Goal: Information Seeking & Learning: Check status

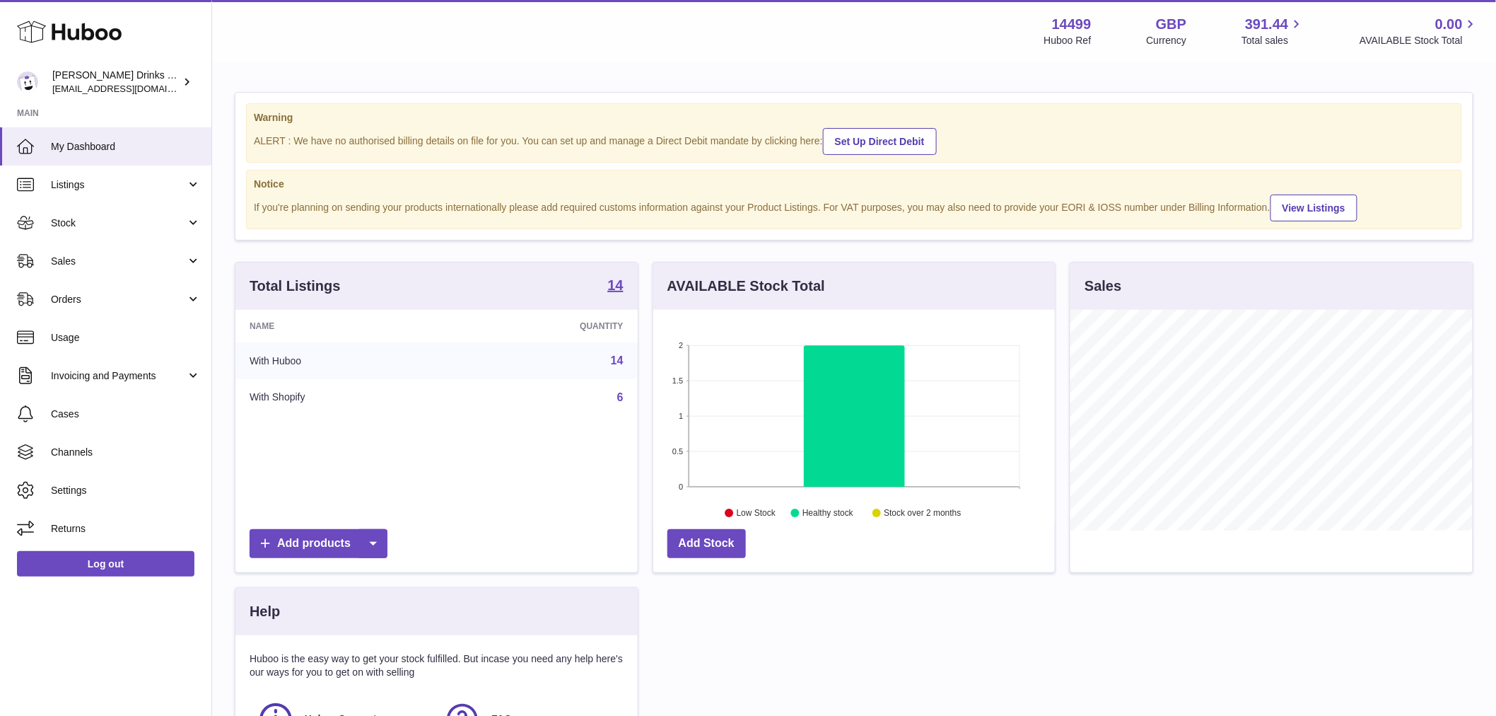
scroll to position [221, 402]
click at [86, 257] on span "Sales" at bounding box center [118, 261] width 135 height 13
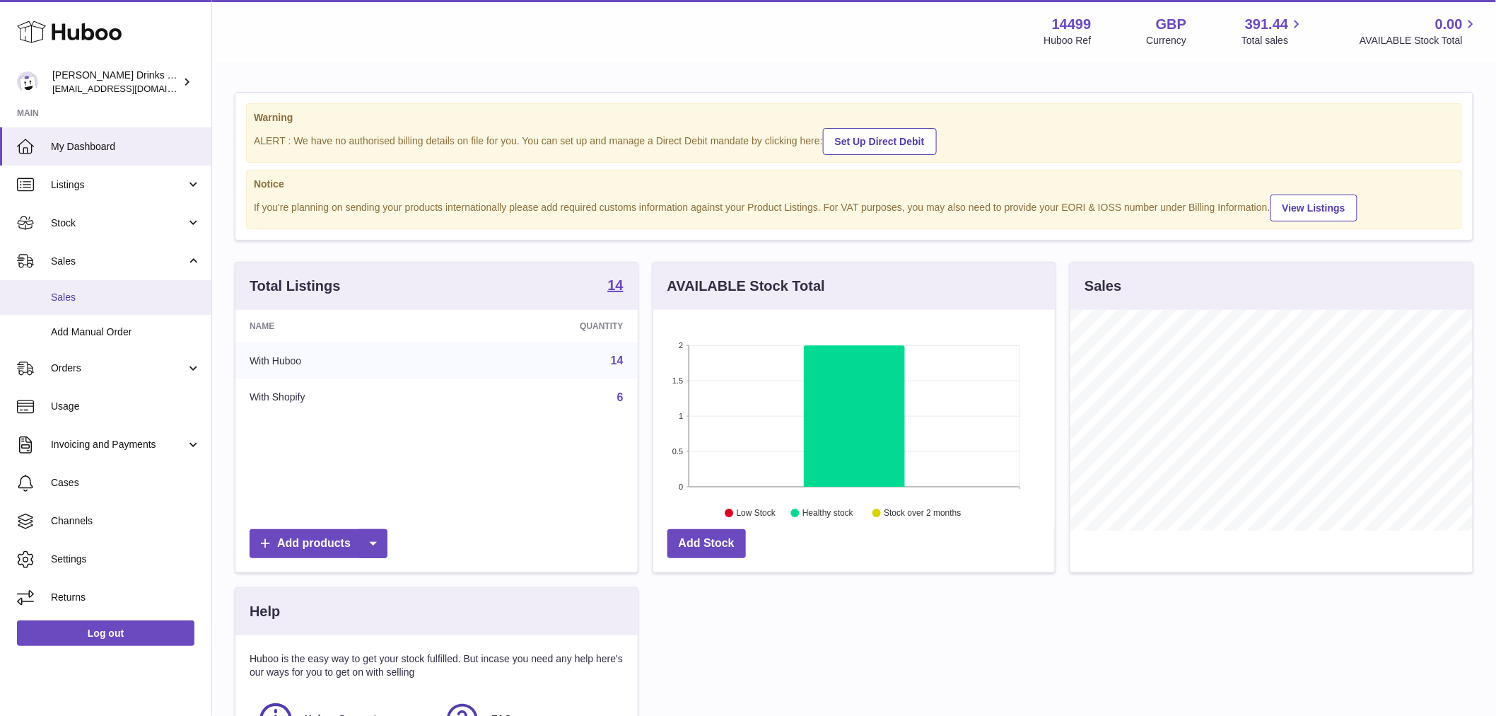
click at [99, 293] on span "Sales" at bounding box center [126, 297] width 150 height 13
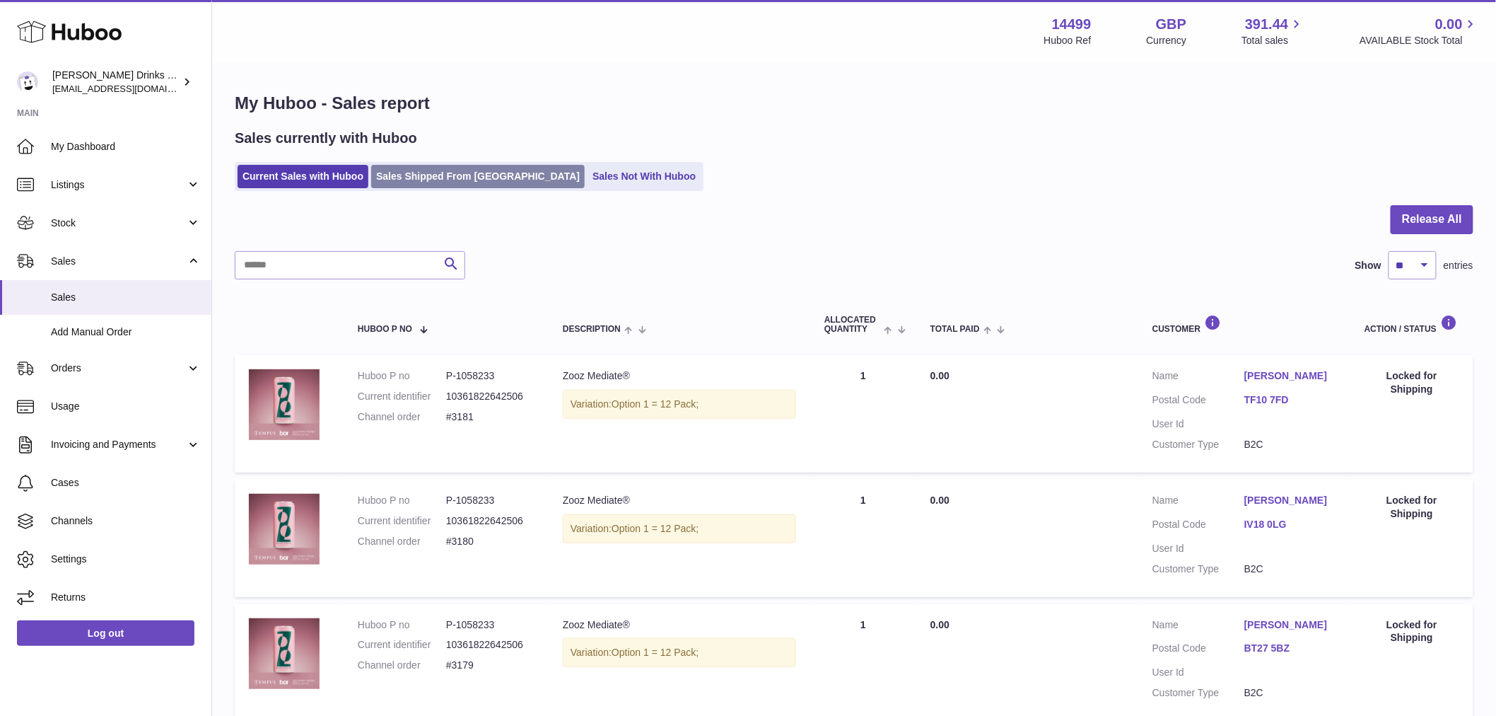
click at [453, 177] on link "Sales Shipped From [GEOGRAPHIC_DATA]" at bounding box center [478, 176] width 214 height 23
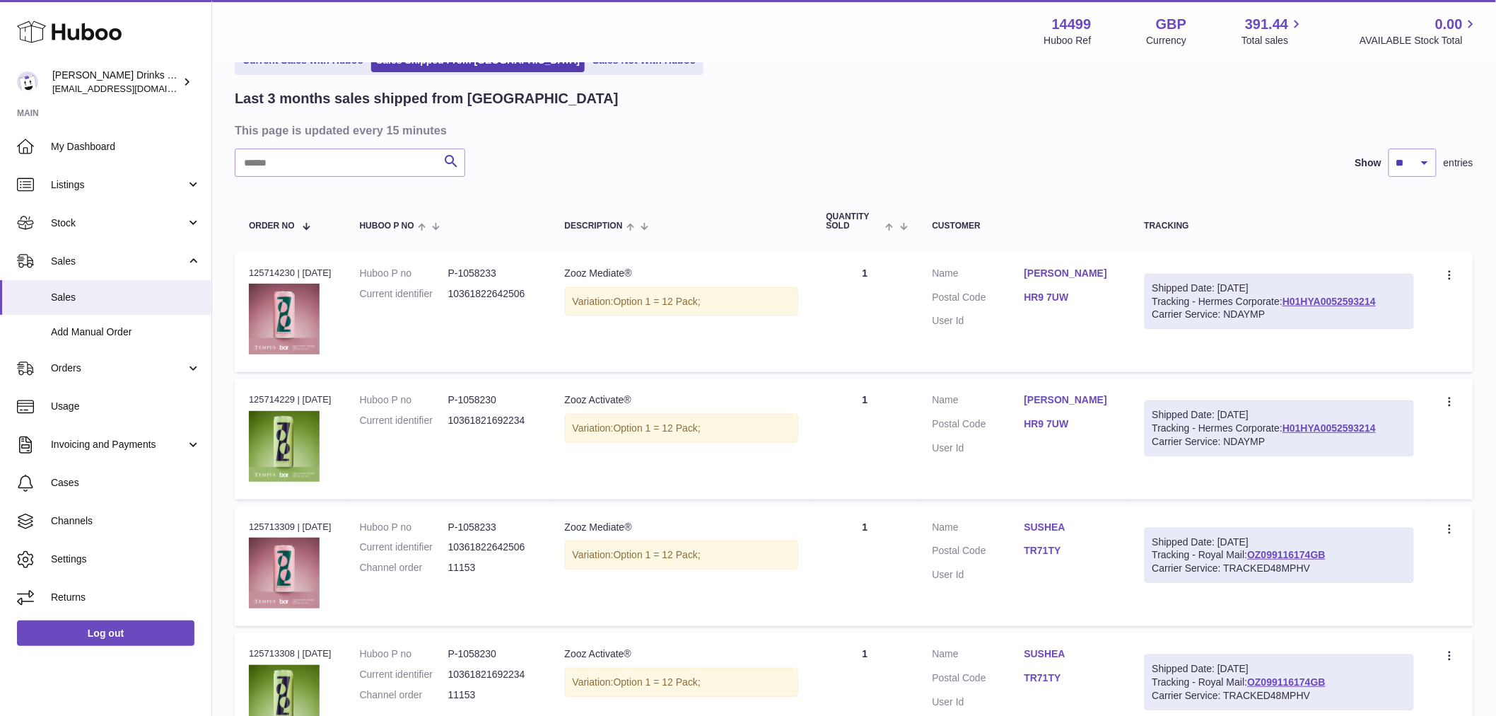
scroll to position [157, 0]
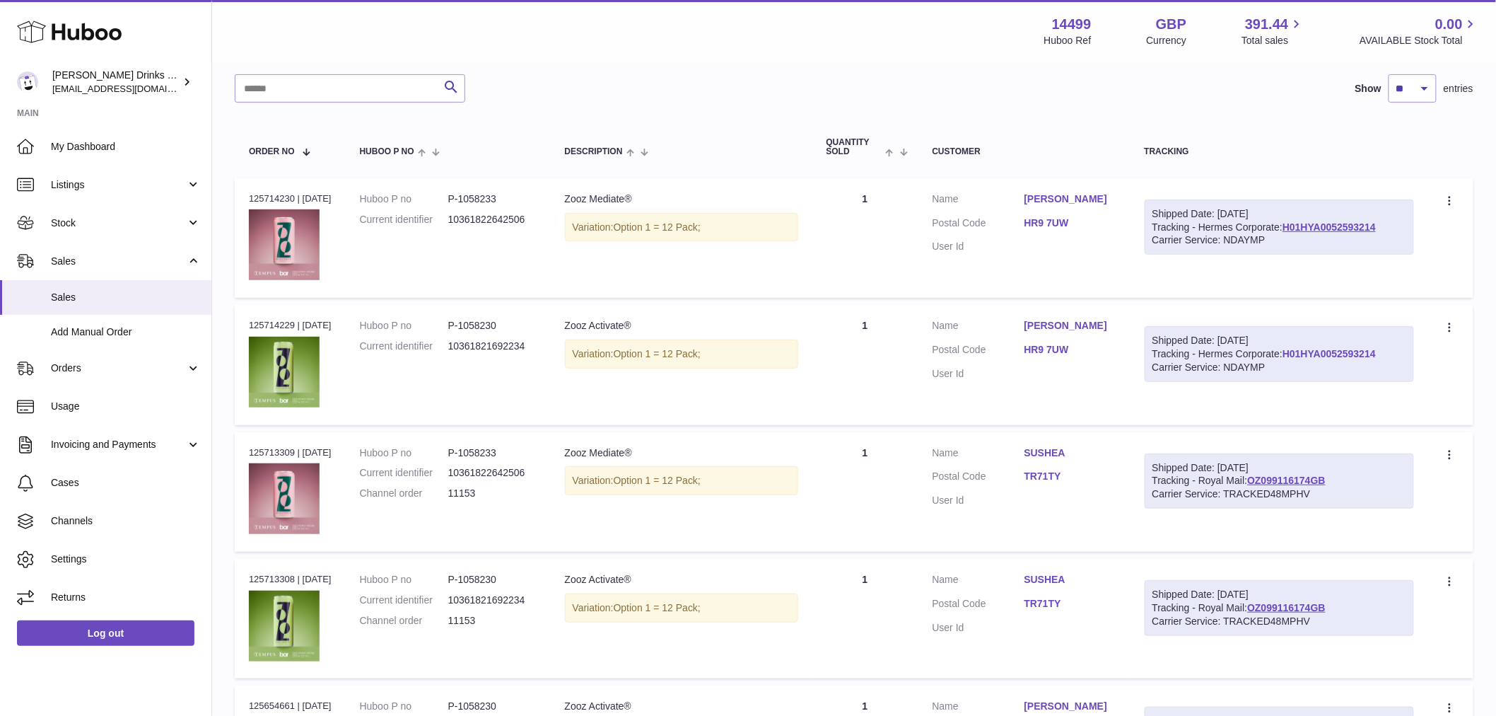
click at [1283, 359] on link "H01HYA0052593214" at bounding box center [1329, 353] width 93 height 11
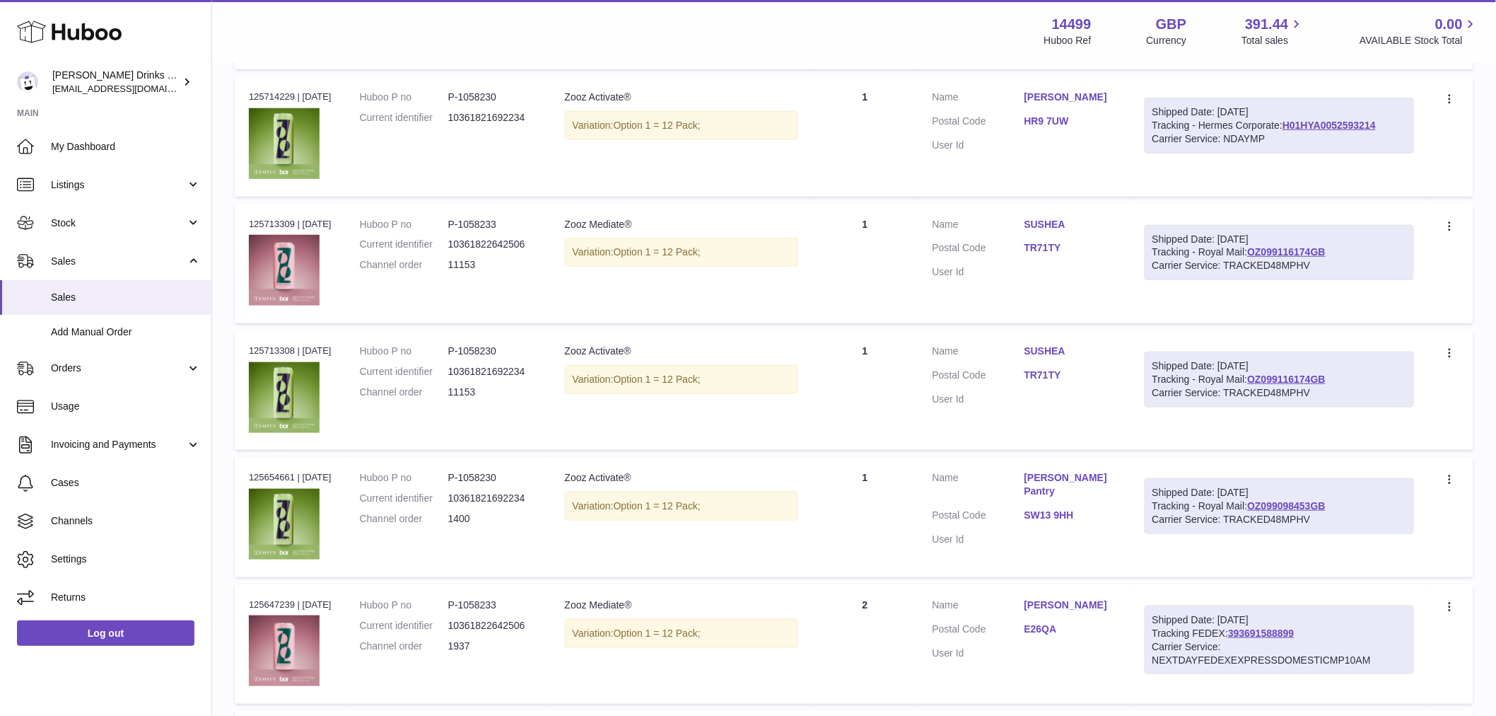
scroll to position [392, 0]
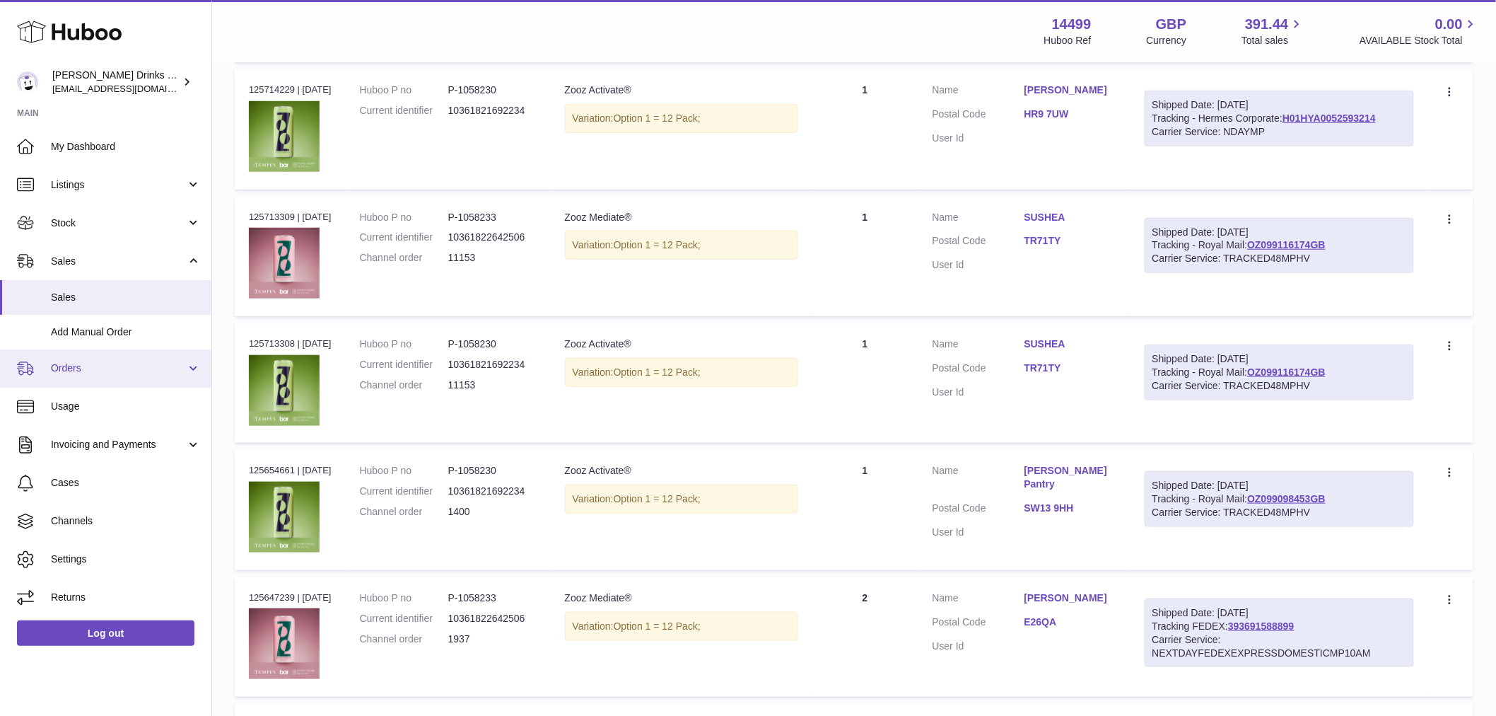
click at [133, 369] on span "Orders" at bounding box center [118, 367] width 135 height 13
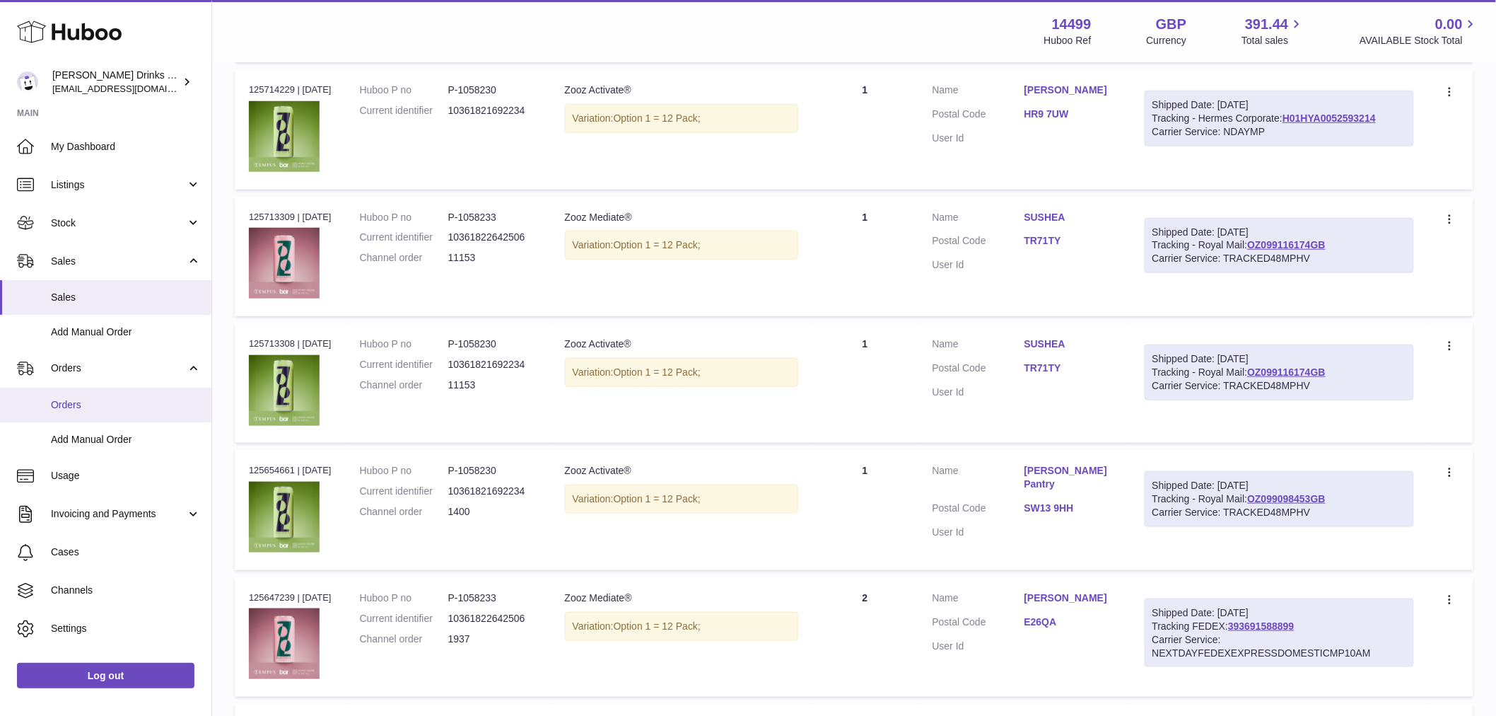
click at [126, 402] on span "Orders" at bounding box center [126, 404] width 150 height 13
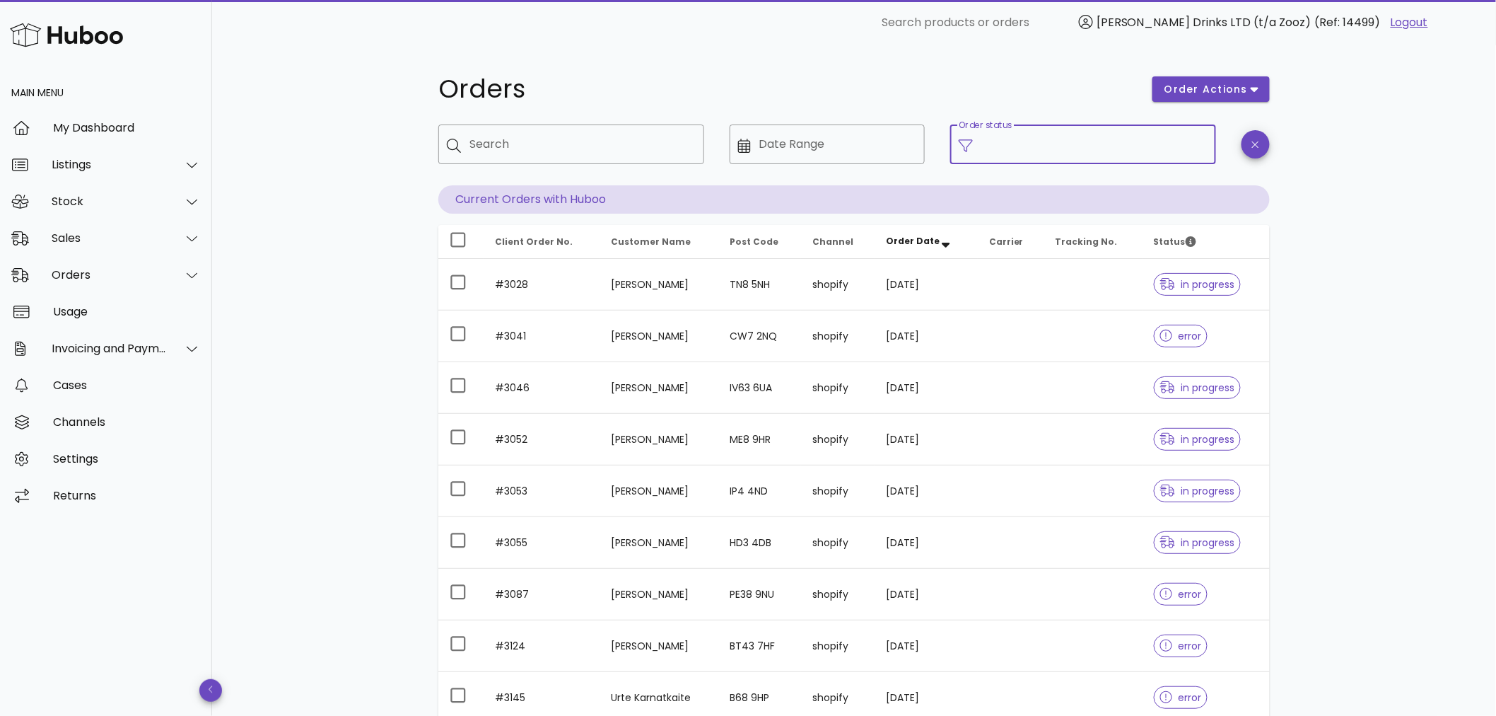
click at [1093, 151] on input "Order status" at bounding box center [1094, 144] width 226 height 23
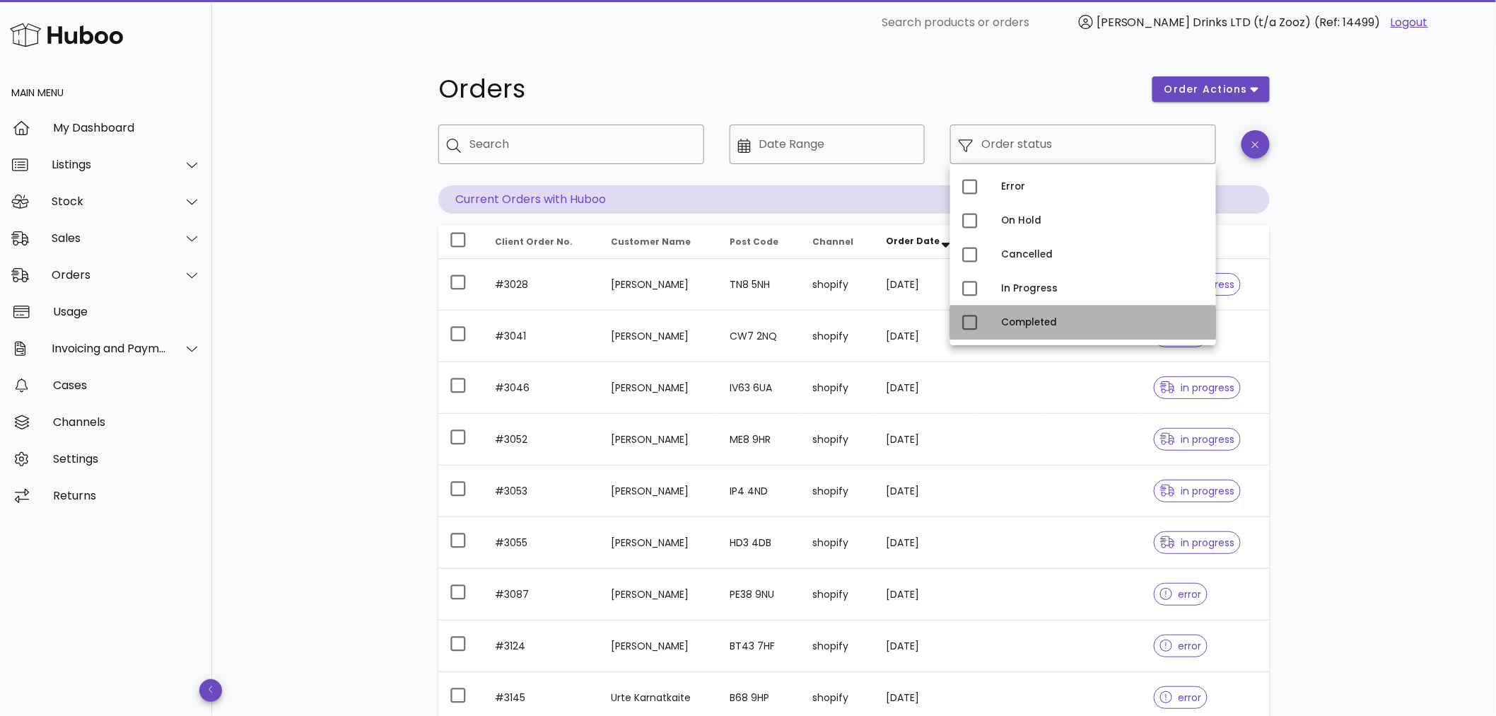
click at [1039, 313] on div "Completed" at bounding box center [1103, 322] width 204 height 23
type input "**********"
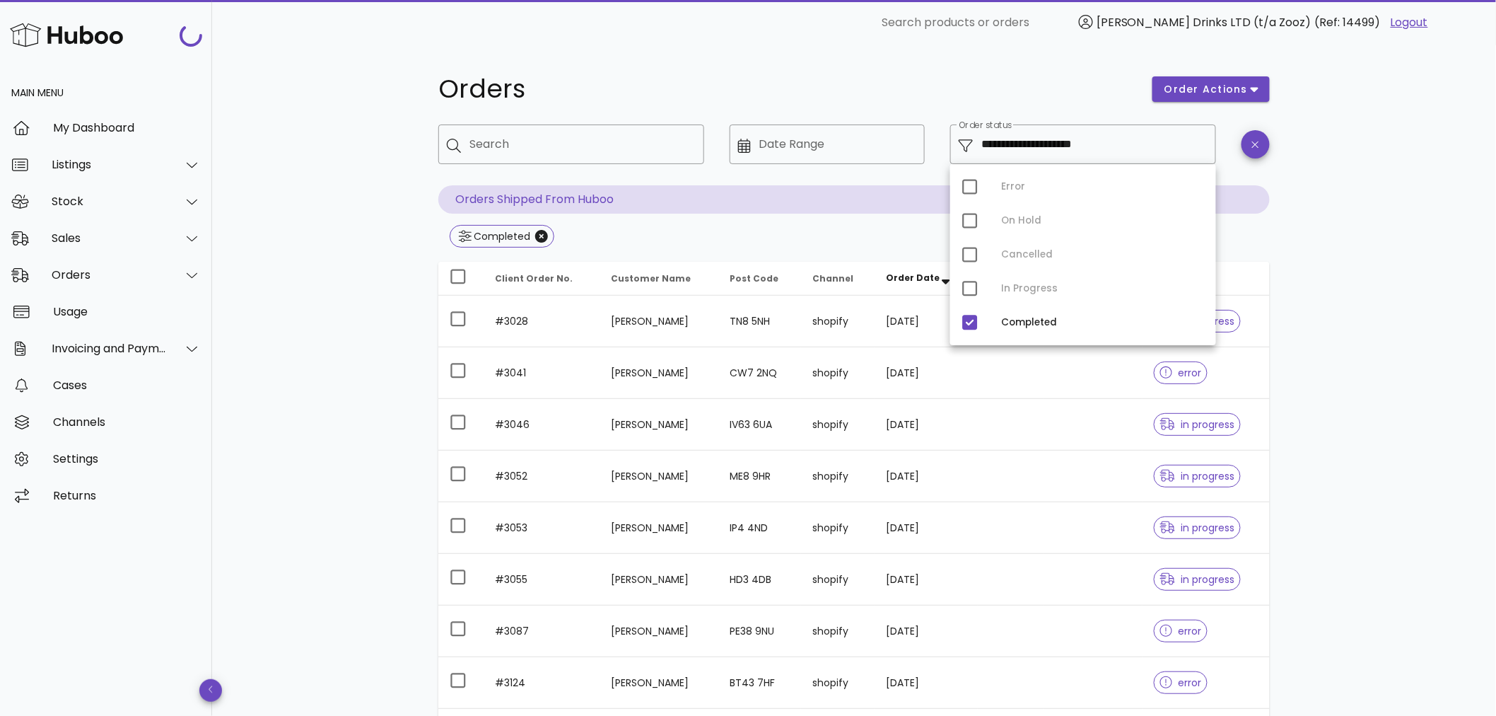
click at [379, 256] on div "**********" at bounding box center [854, 506] width 1284 height 922
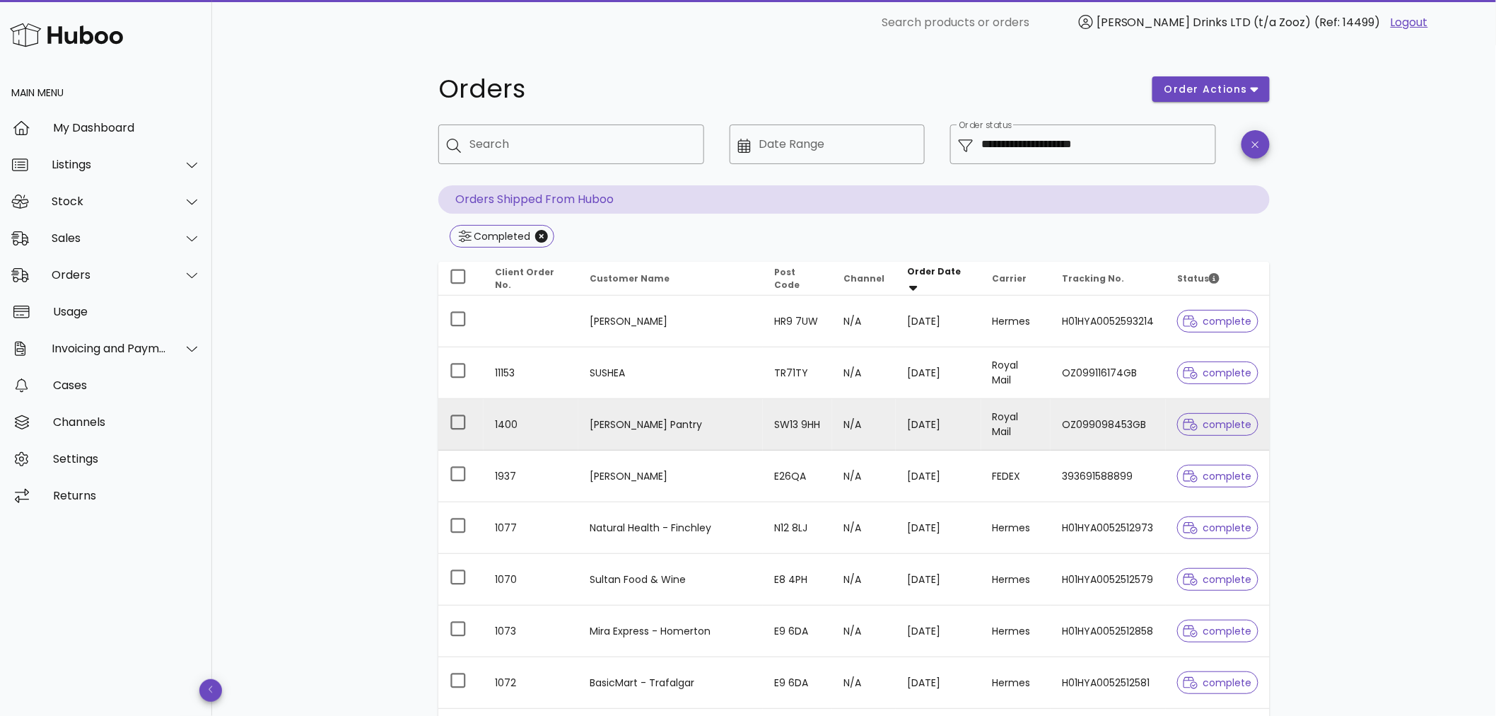
click at [627, 428] on td "Barnes Pantry" at bounding box center [670, 425] width 185 height 52
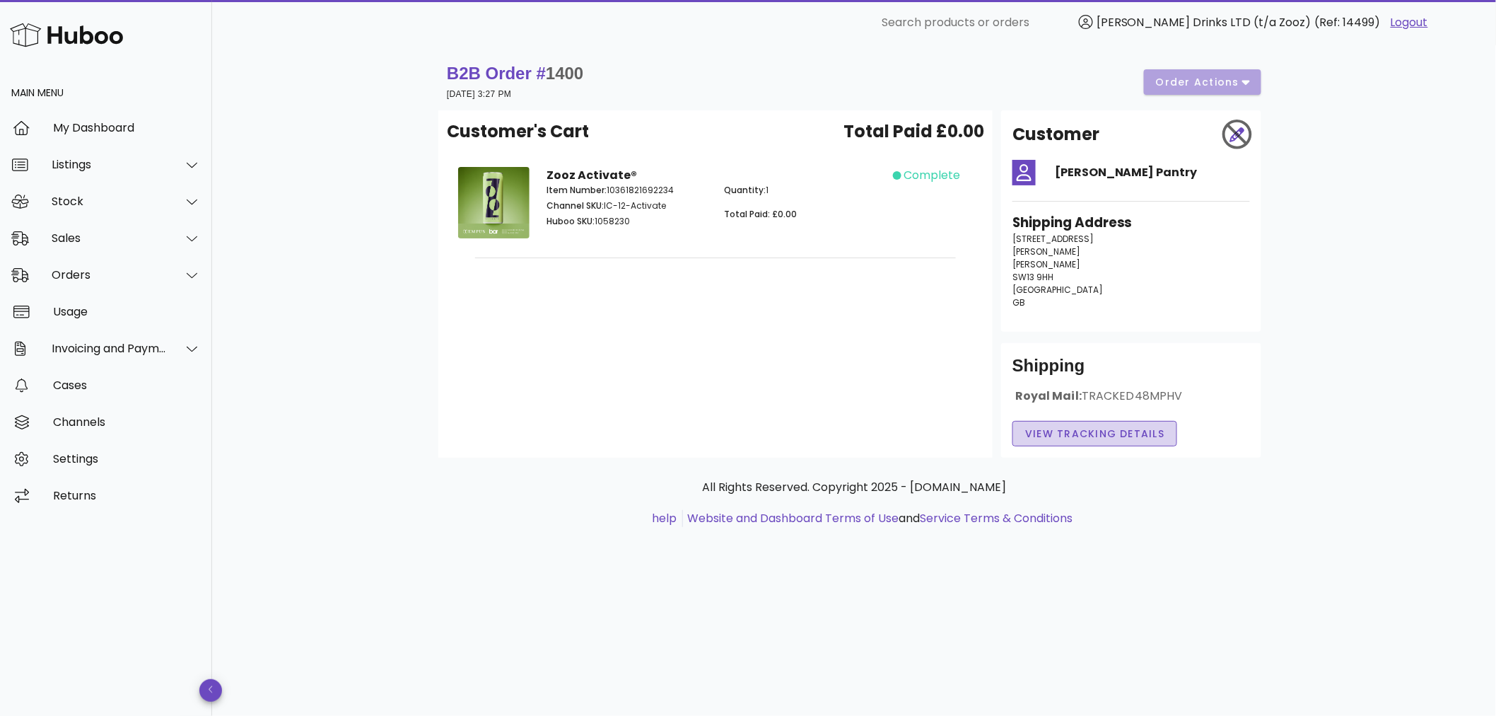
click at [1121, 431] on span "View Tracking details" at bounding box center [1095, 433] width 141 height 15
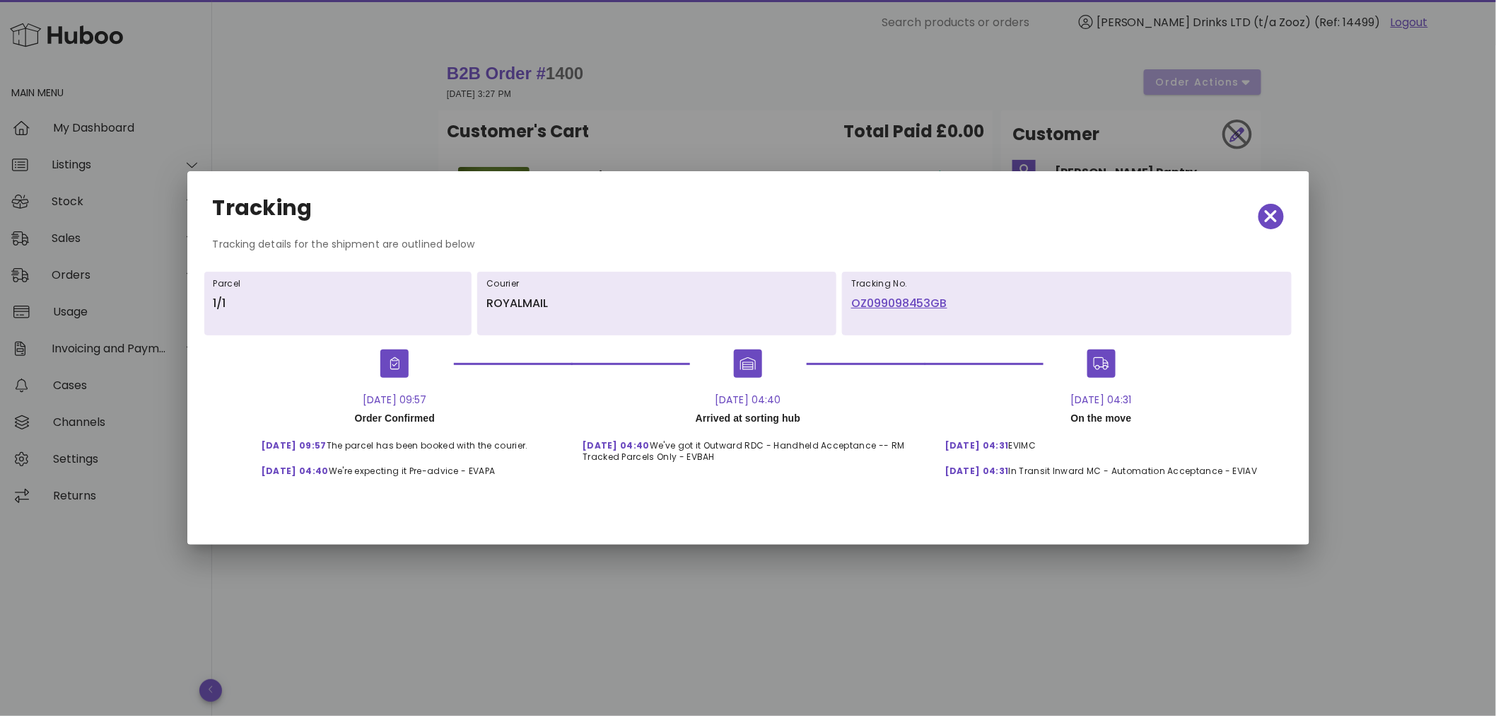
click at [1006, 585] on div at bounding box center [748, 358] width 1496 height 716
click at [1269, 215] on icon "button" at bounding box center [1271, 216] width 13 height 13
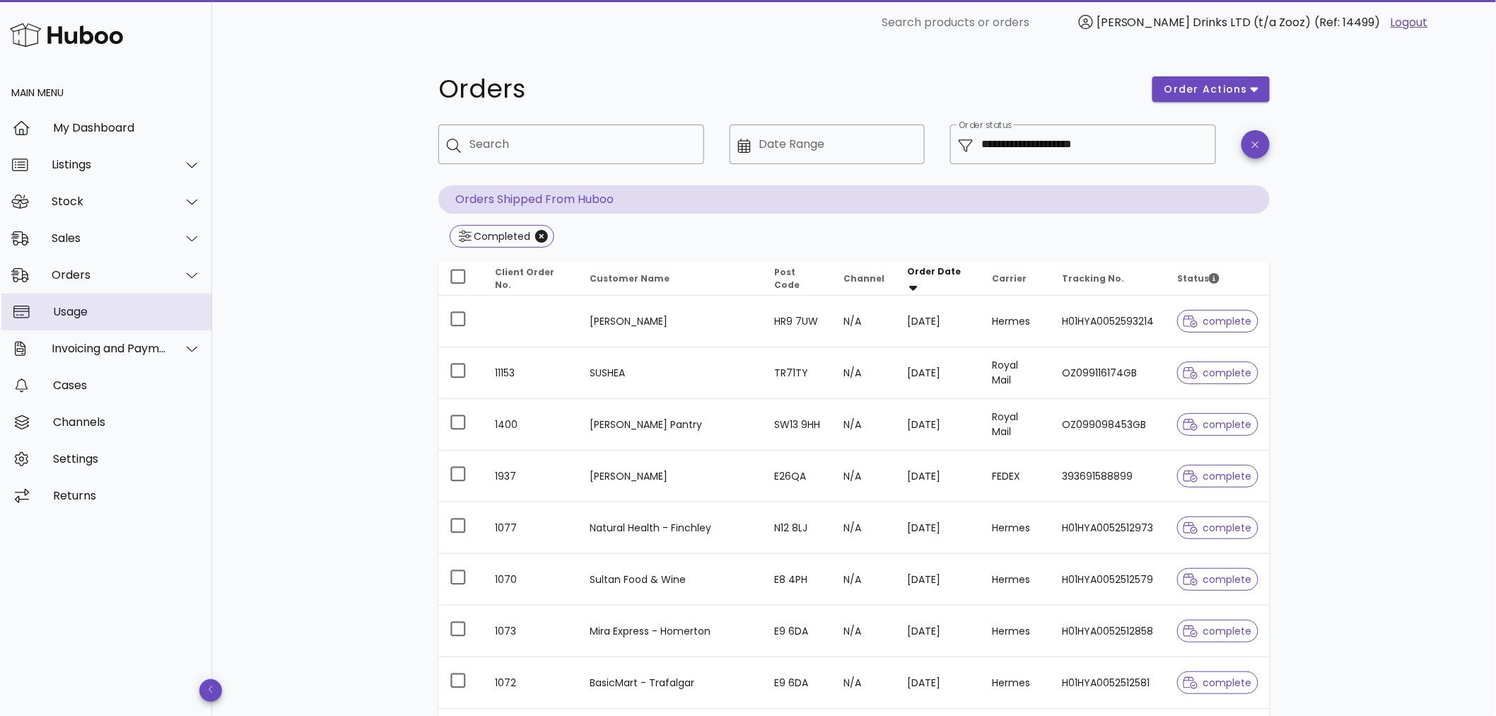
click at [45, 311] on link "Usage" at bounding box center [106, 311] width 212 height 37
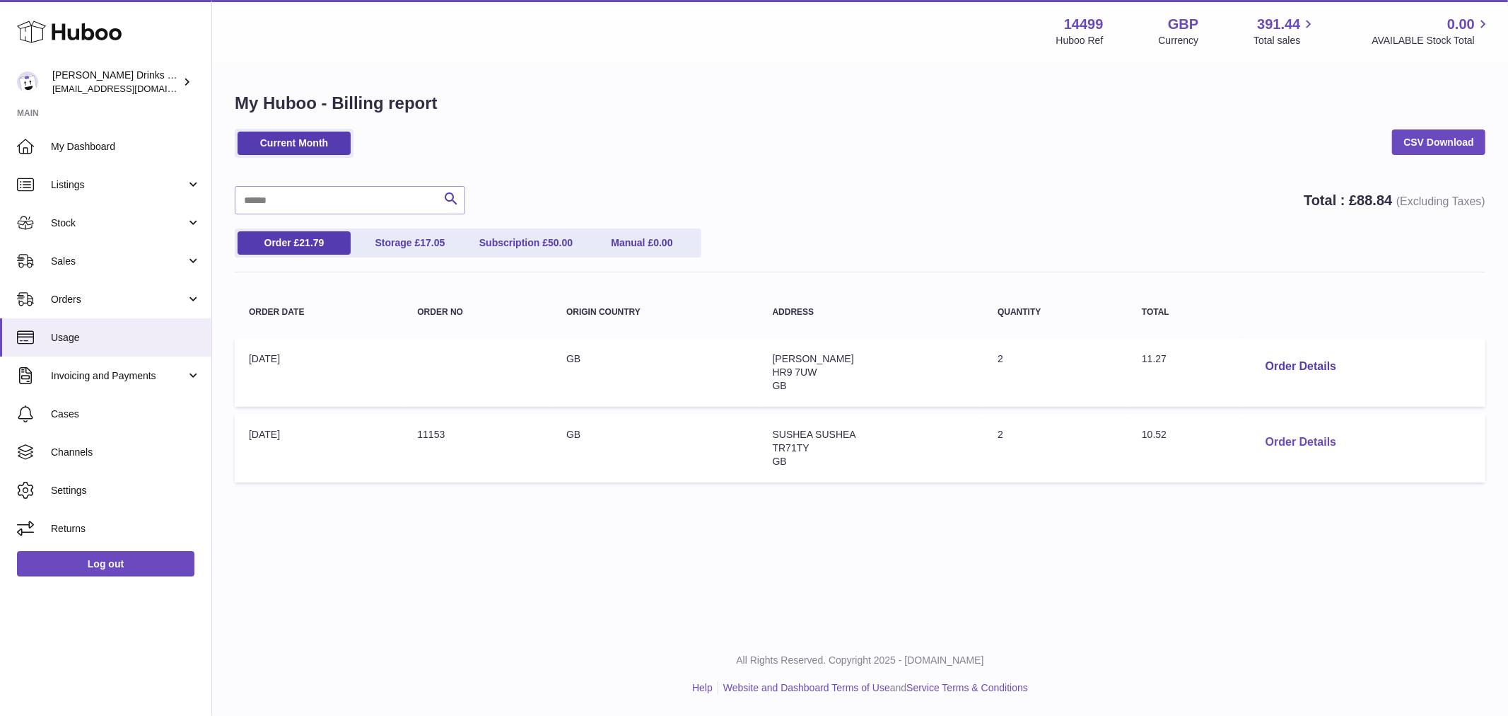
click at [1277, 439] on button "Order Details" at bounding box center [1300, 442] width 93 height 29
drag, startPoint x: 1150, startPoint y: 214, endPoint x: 1175, endPoint y: 250, distance: 43.7
click at [1150, 214] on div at bounding box center [754, 358] width 1508 height 716
click at [1269, 372] on button "Order Details" at bounding box center [1300, 366] width 93 height 29
click at [1170, 196] on div at bounding box center [754, 358] width 1508 height 716
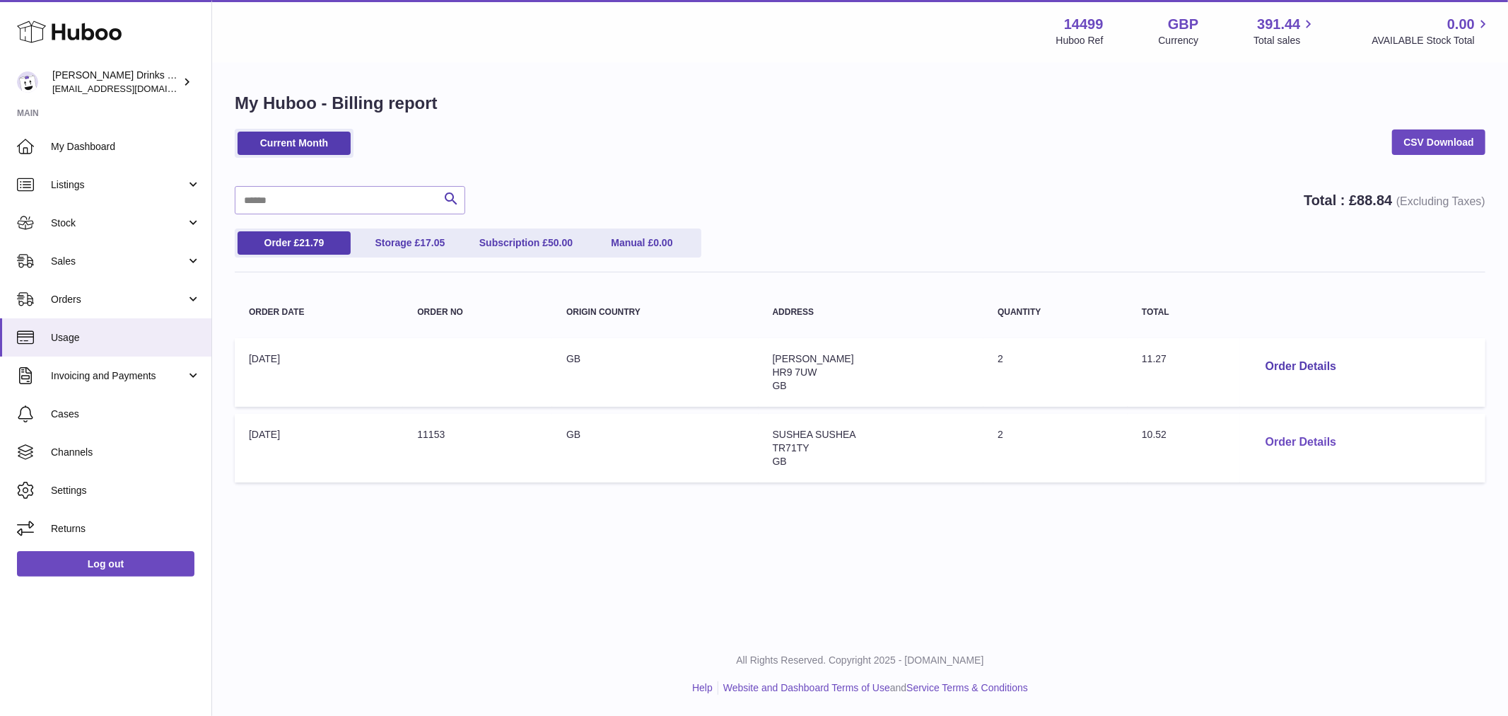
click at [1301, 434] on button "Order Details" at bounding box center [1300, 442] width 93 height 29
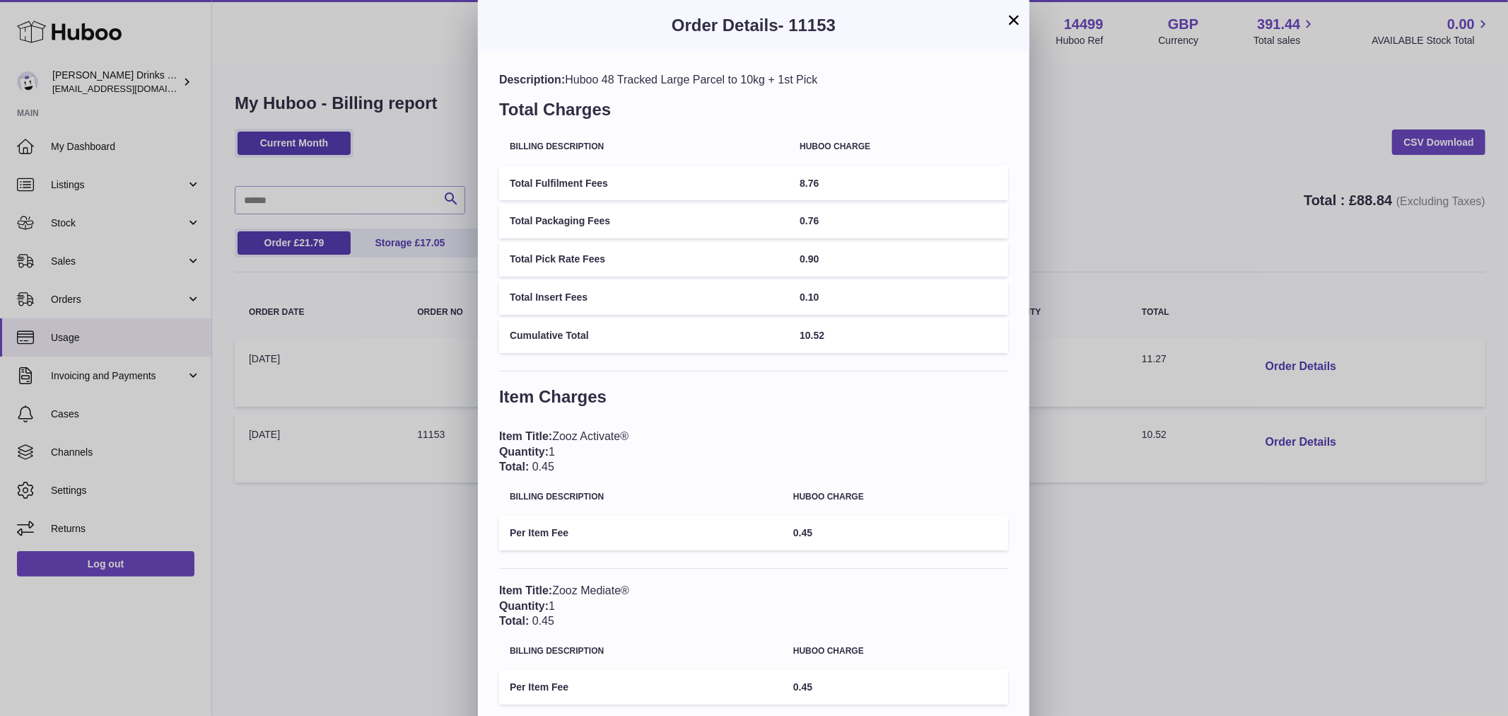
click at [1182, 550] on div "× Order Details - 11153 Description: Huboo 48 Tracked Large Parcel to 10kg + 1s…" at bounding box center [754, 393] width 1508 height 787
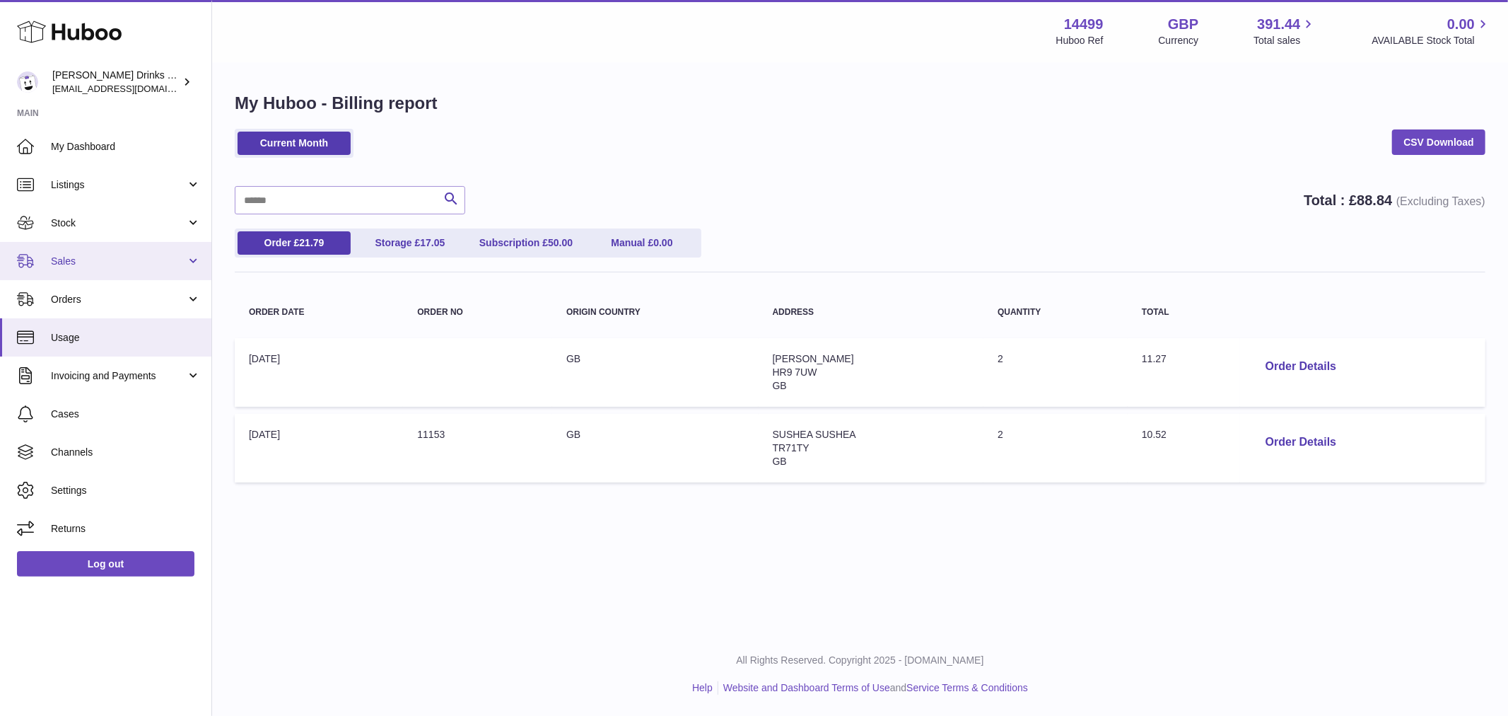
click at [137, 271] on link "Sales" at bounding box center [105, 261] width 211 height 38
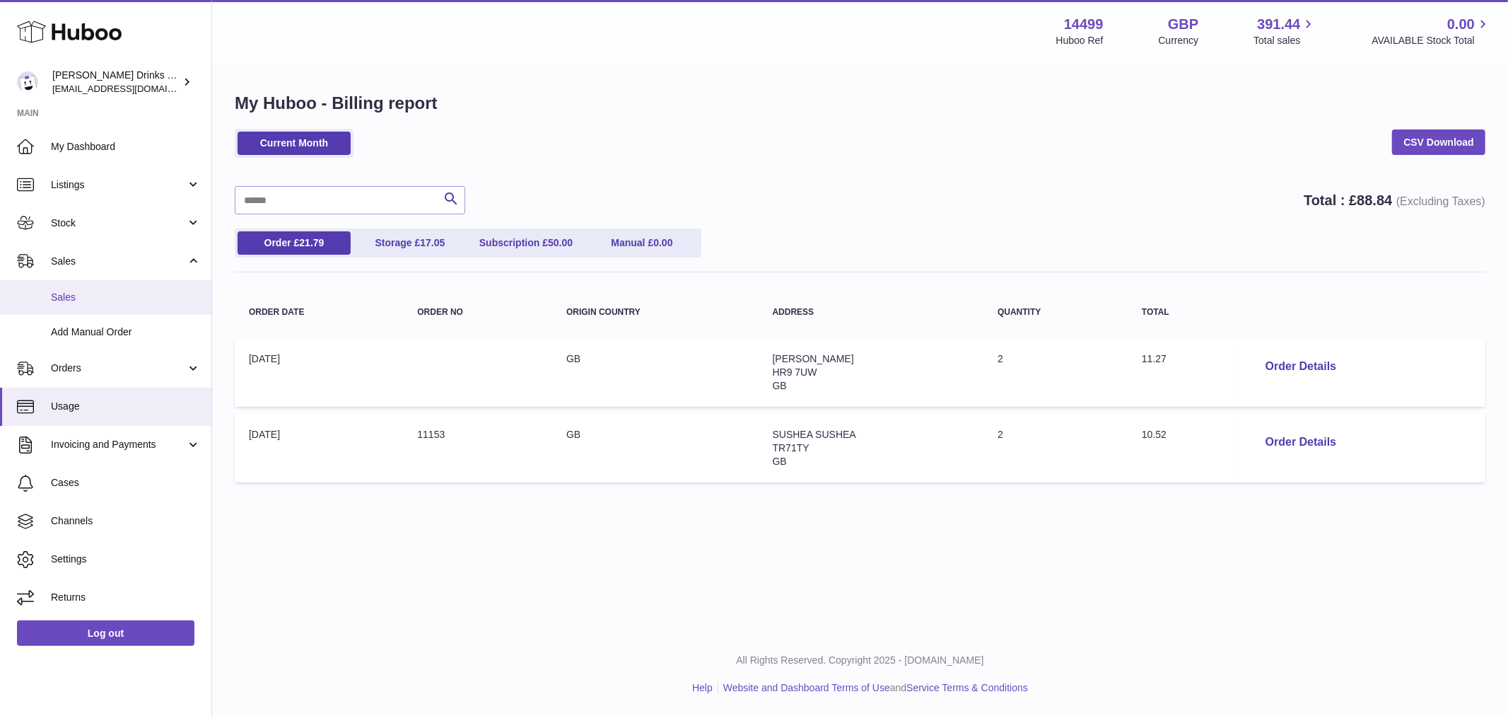
click at [133, 293] on span "Sales" at bounding box center [126, 297] width 150 height 13
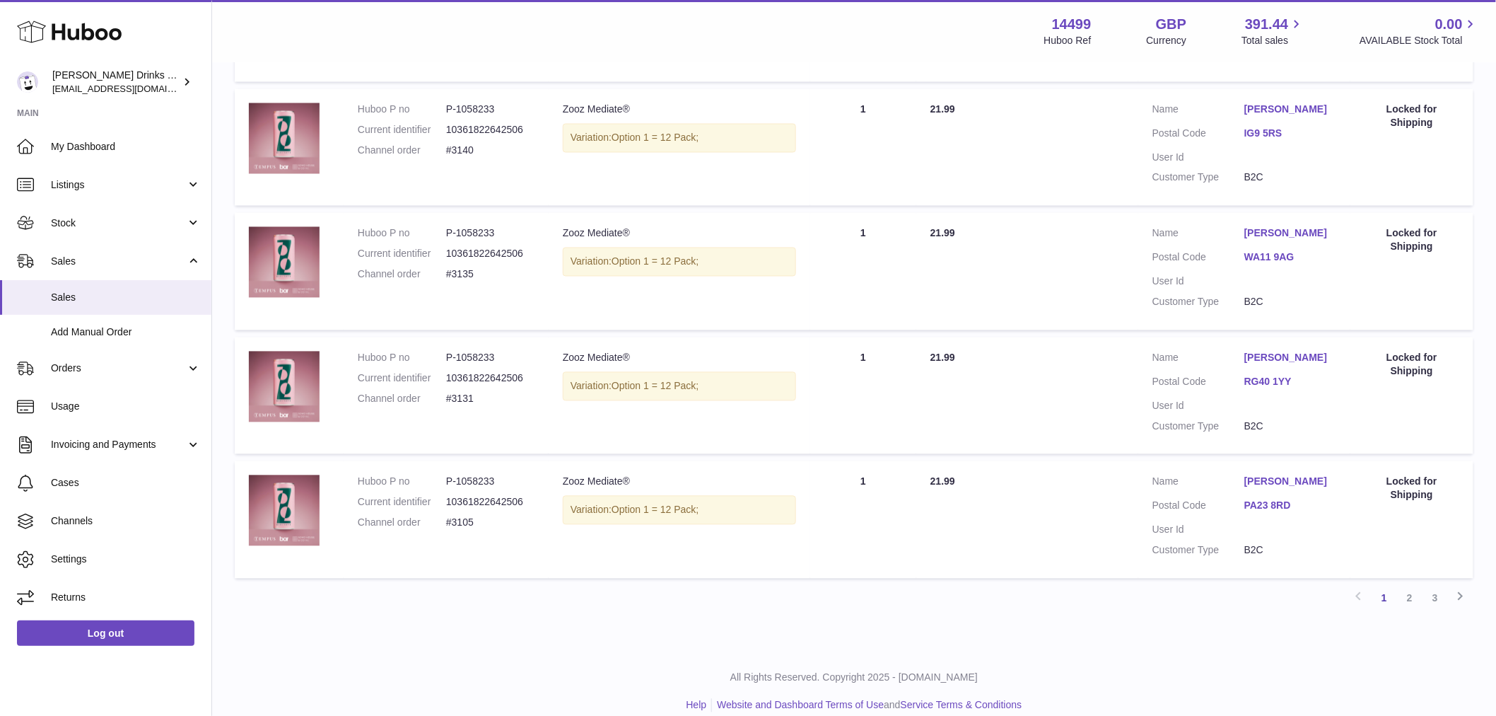
scroll to position [1028, 0]
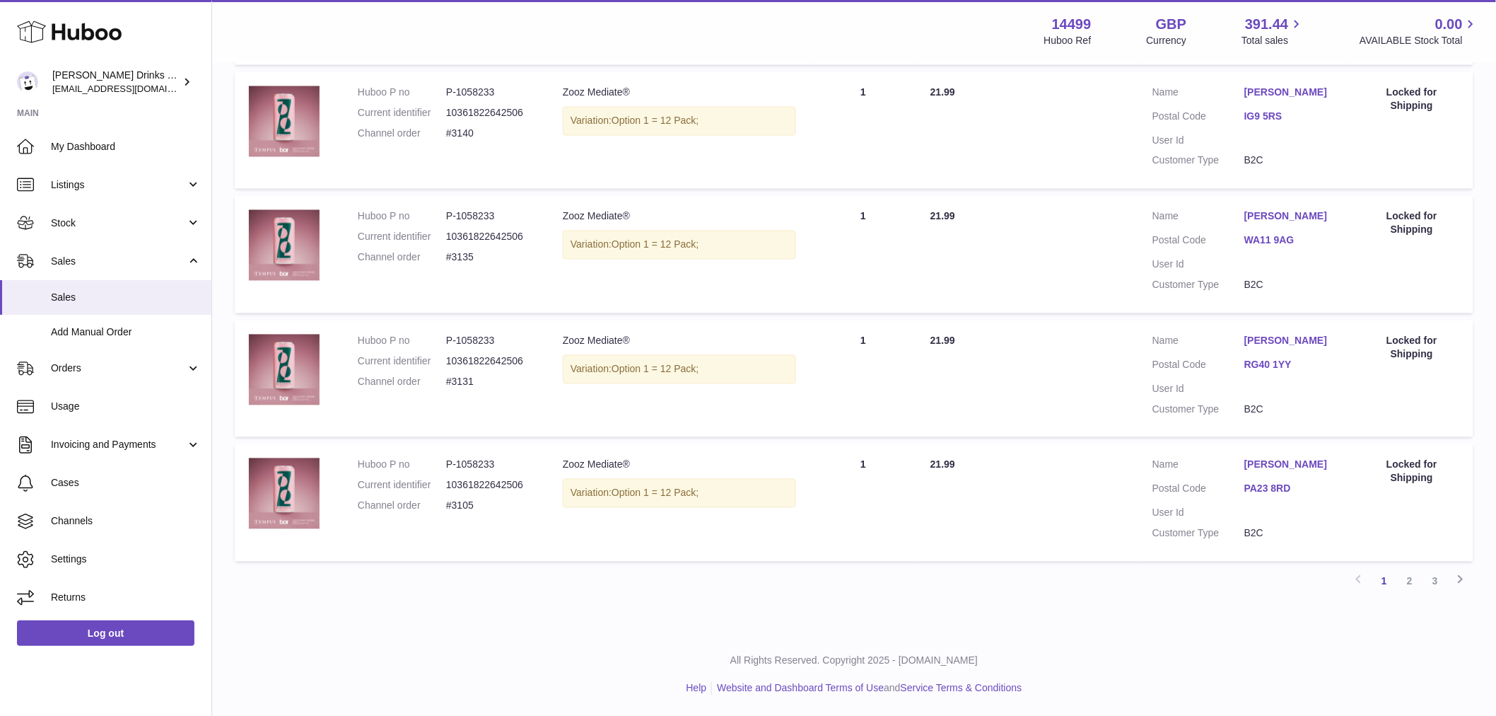
click at [1472, 581] on link "Next" at bounding box center [1460, 581] width 25 height 25
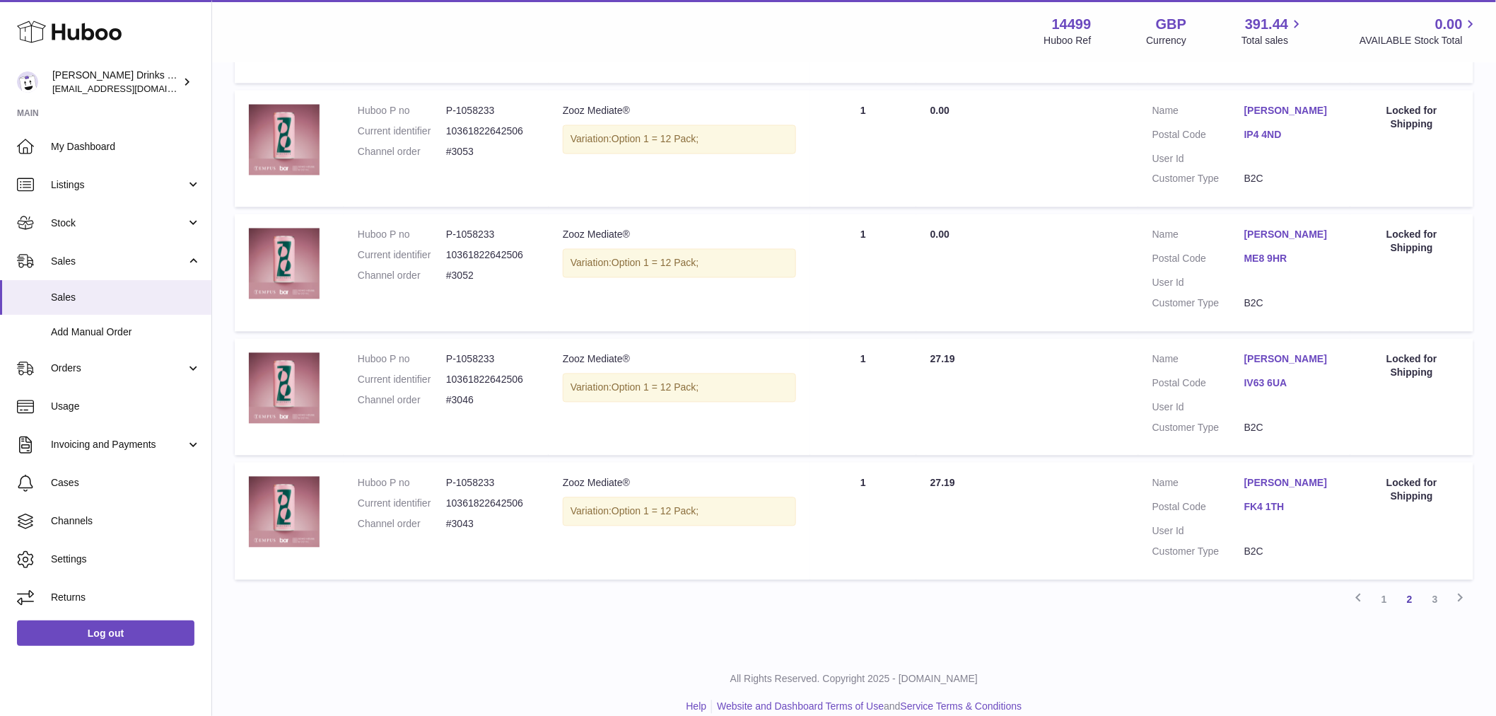
scroll to position [1042, 0]
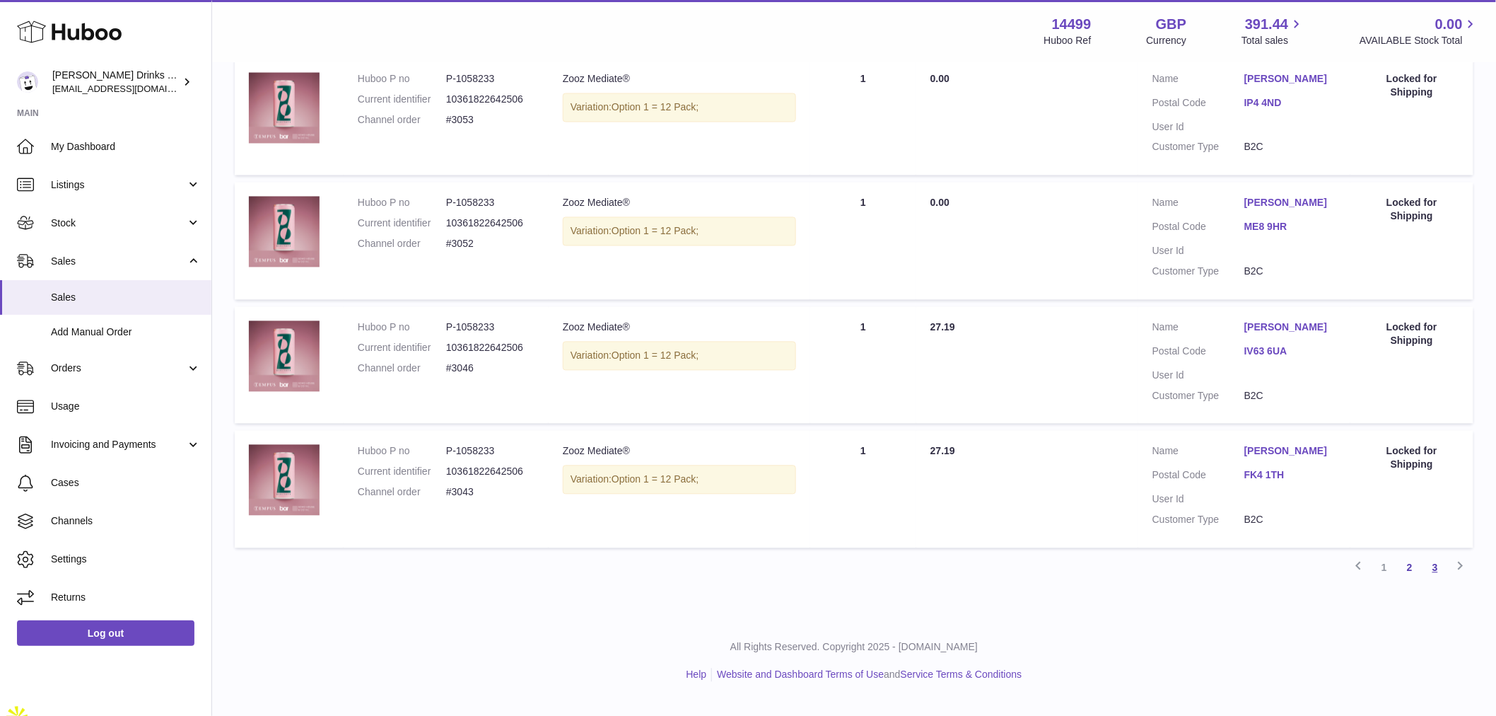
click at [1437, 581] on link "3" at bounding box center [1435, 567] width 25 height 25
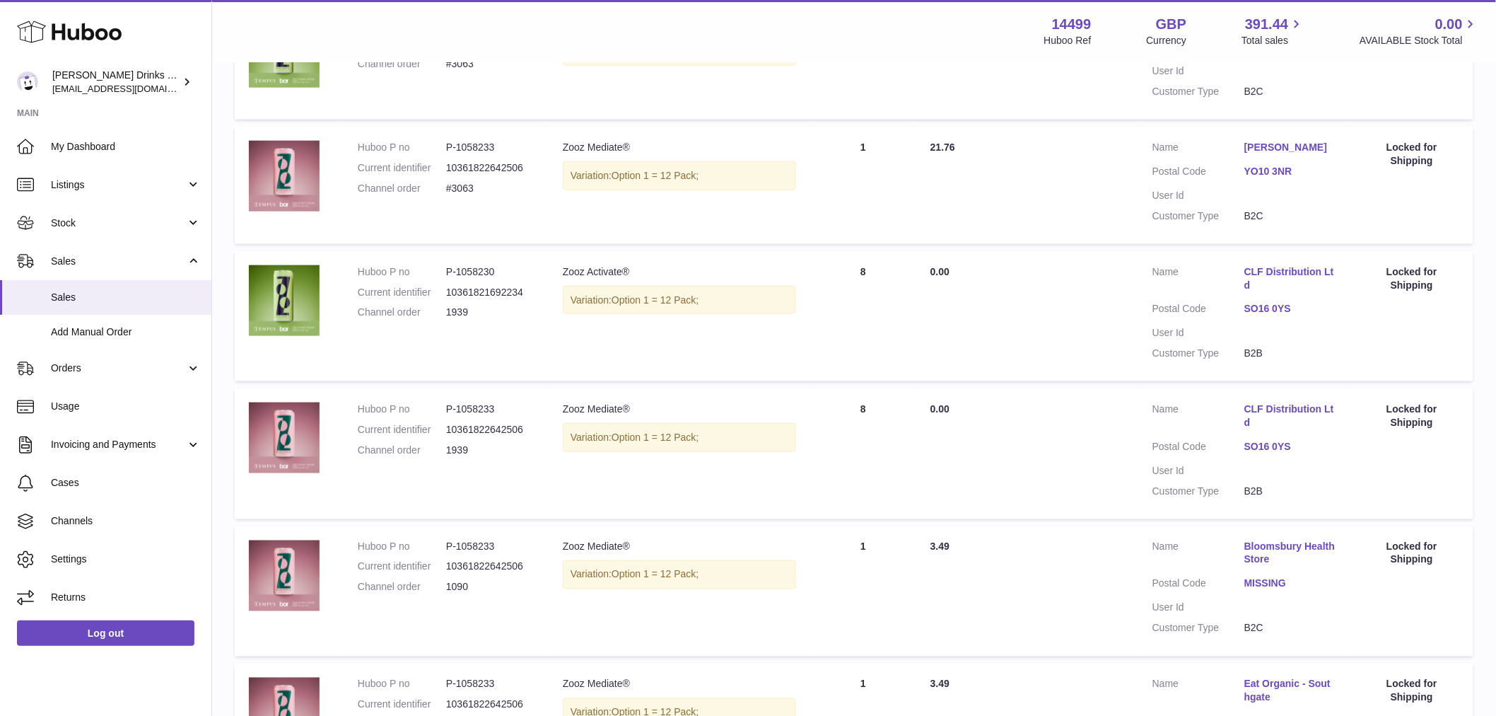
scroll to position [613, 0]
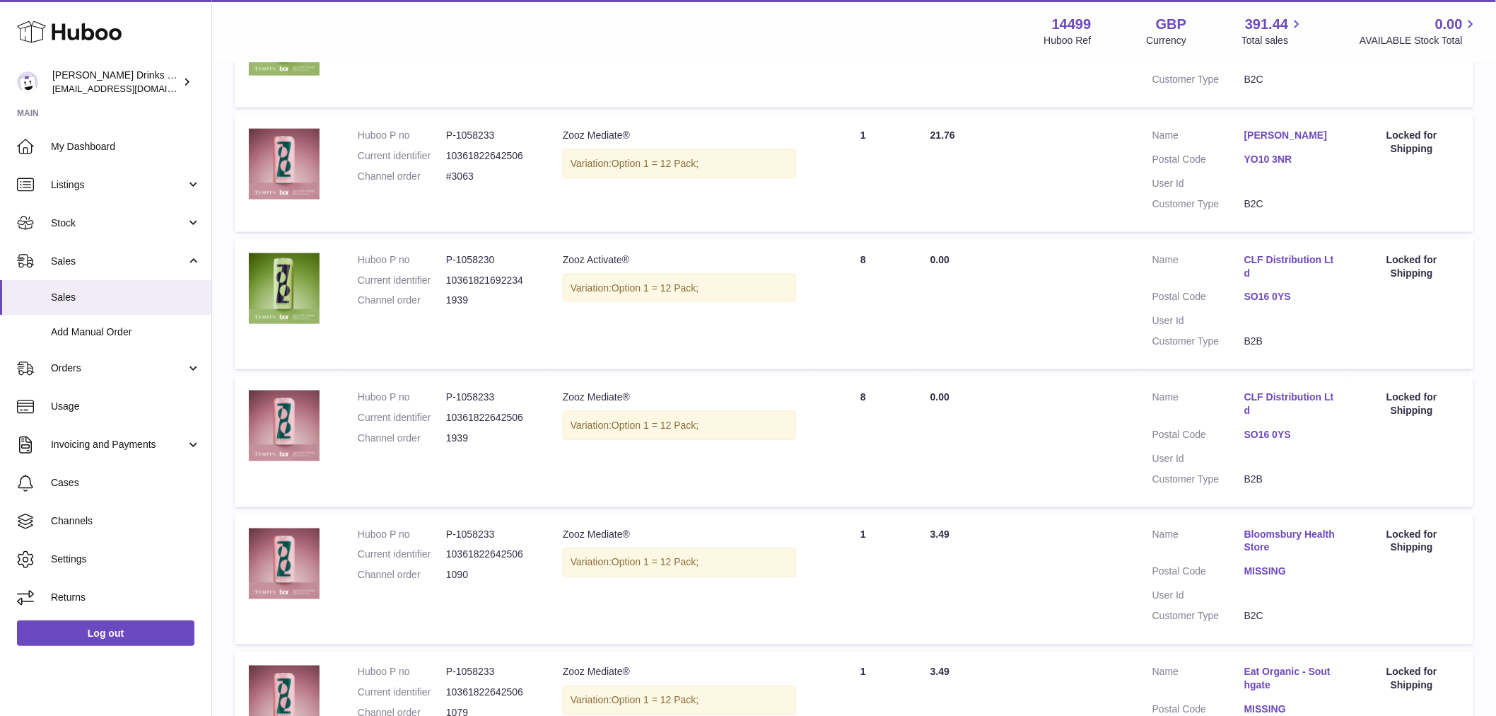
click at [1264, 271] on link "CLF Distribution Ltd" at bounding box center [1291, 266] width 92 height 27
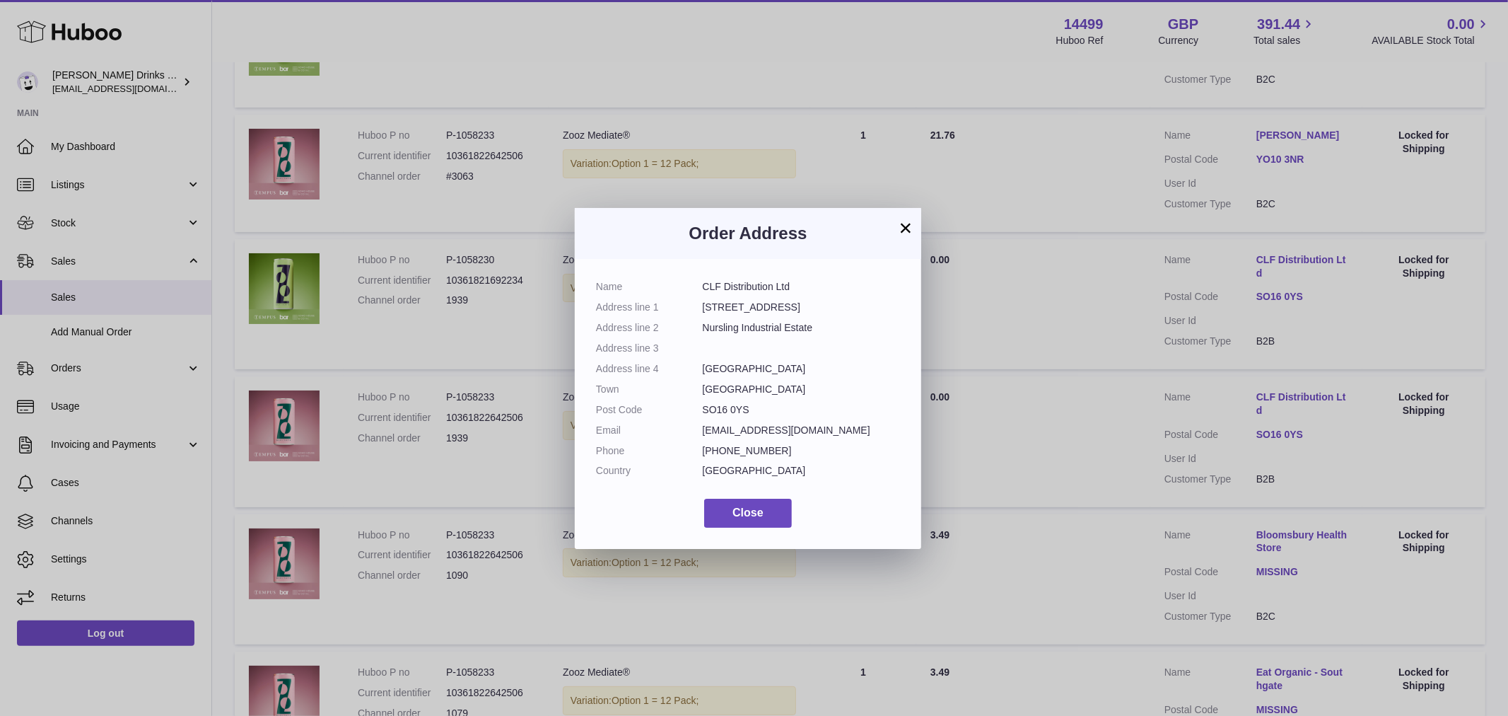
drag, startPoint x: 864, startPoint y: 432, endPoint x: 759, endPoint y: 433, distance: 105.4
click at [759, 433] on dd "matt.wall@clfdistribution.com" at bounding box center [802, 430] width 198 height 13
click at [900, 223] on button "×" at bounding box center [905, 227] width 17 height 17
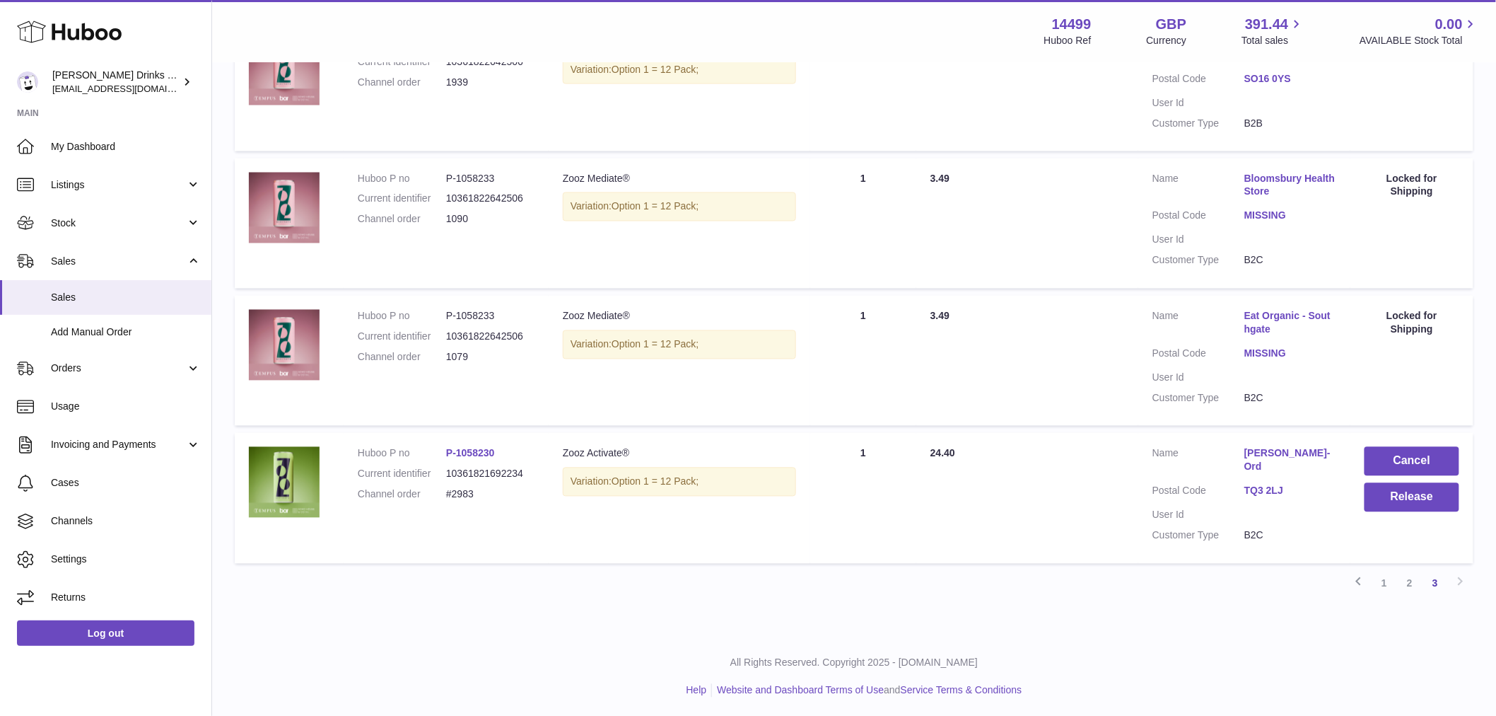
scroll to position [984, 0]
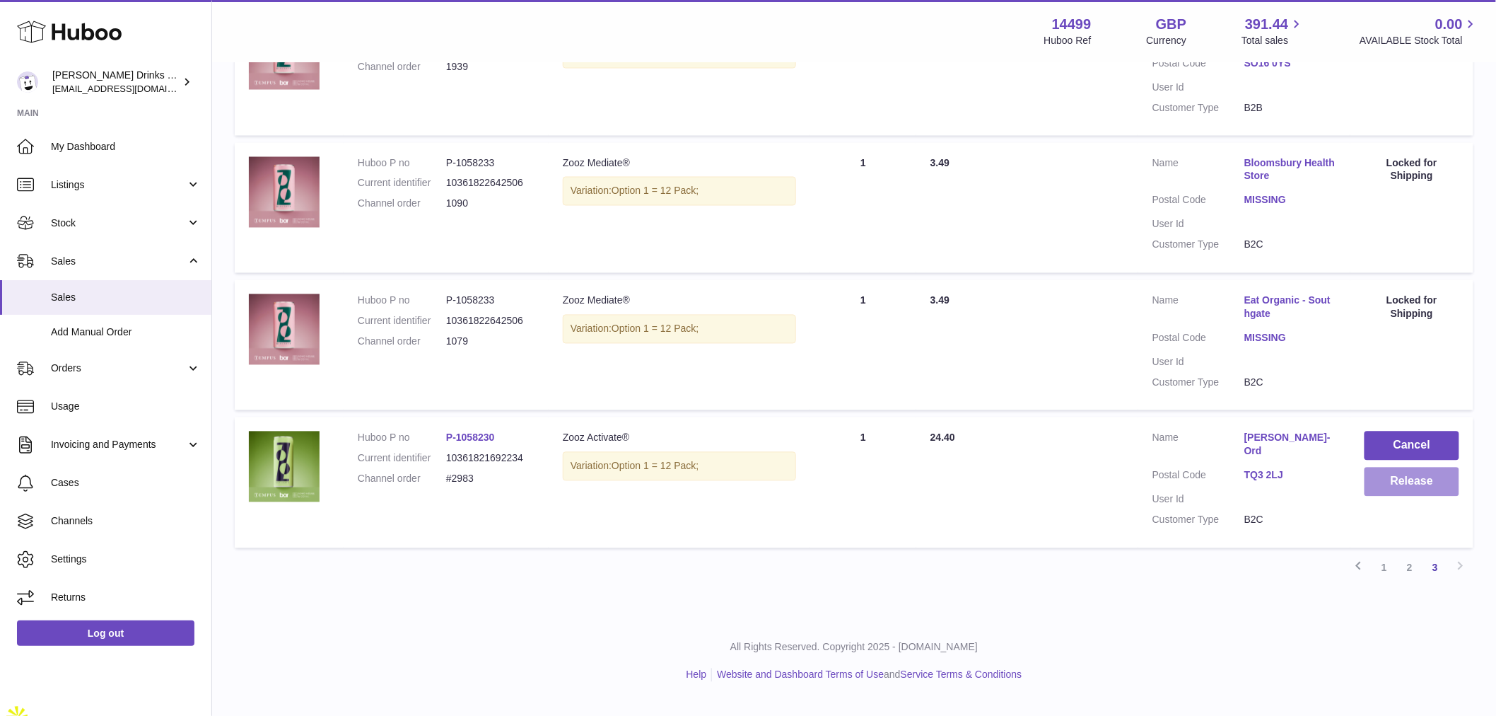
click at [1398, 491] on button "Release" at bounding box center [1412, 481] width 95 height 29
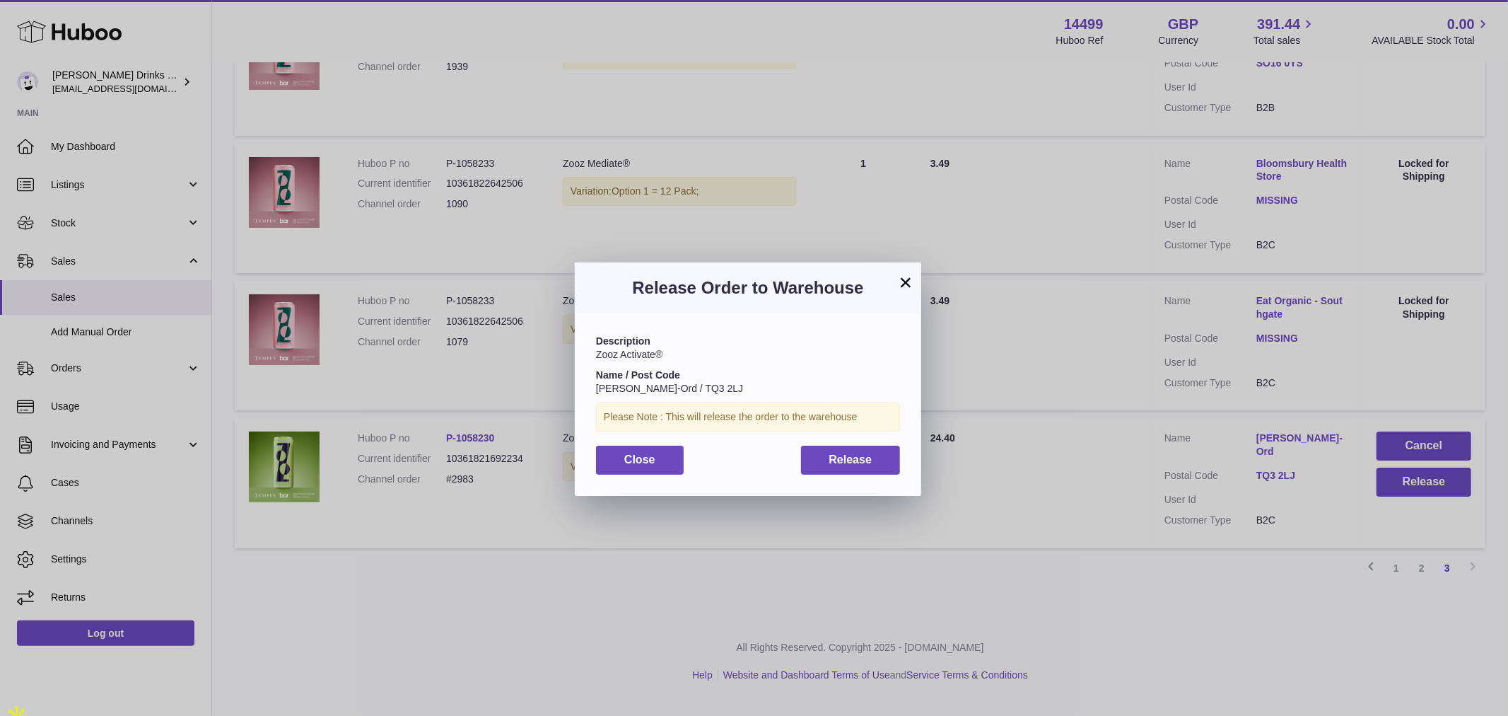
click at [907, 279] on button "×" at bounding box center [905, 282] width 17 height 17
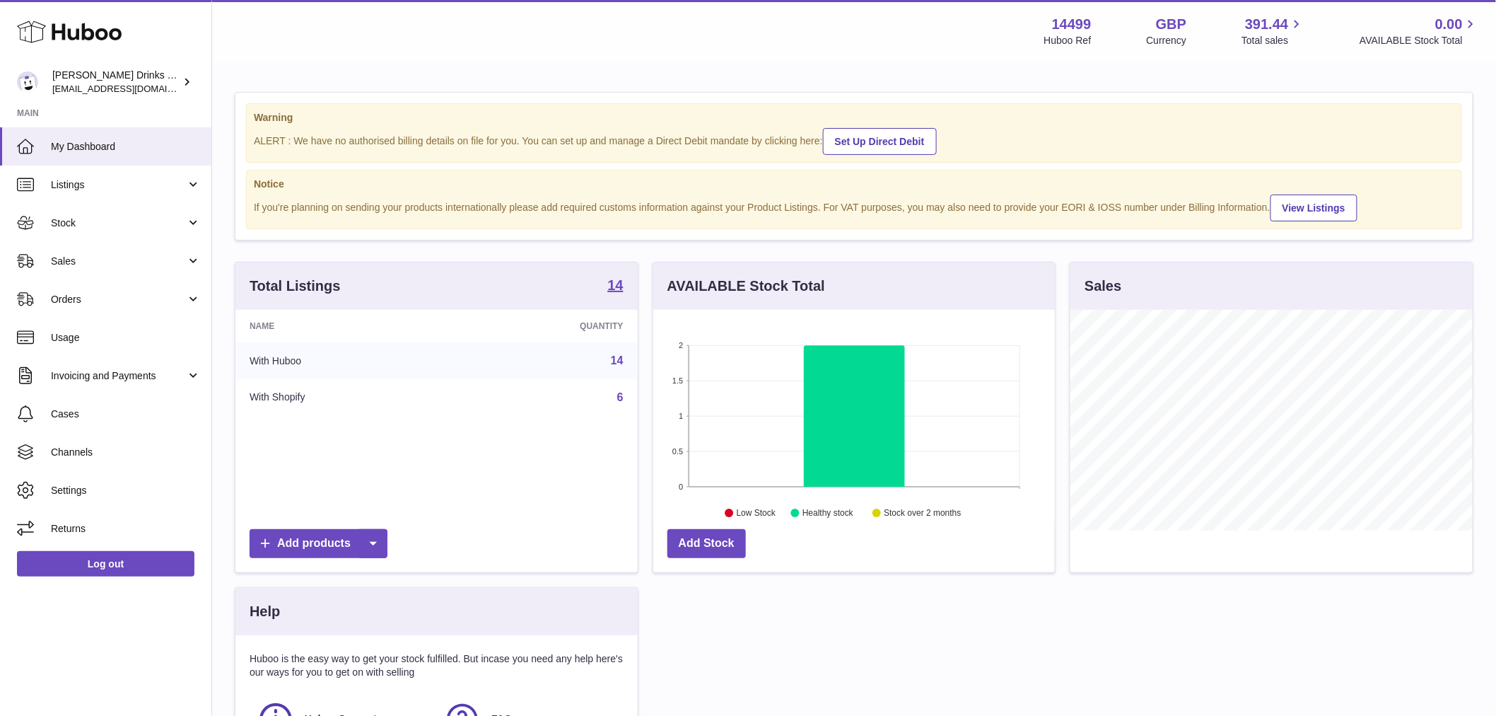
scroll to position [221, 402]
click at [76, 257] on span "Sales" at bounding box center [118, 261] width 135 height 13
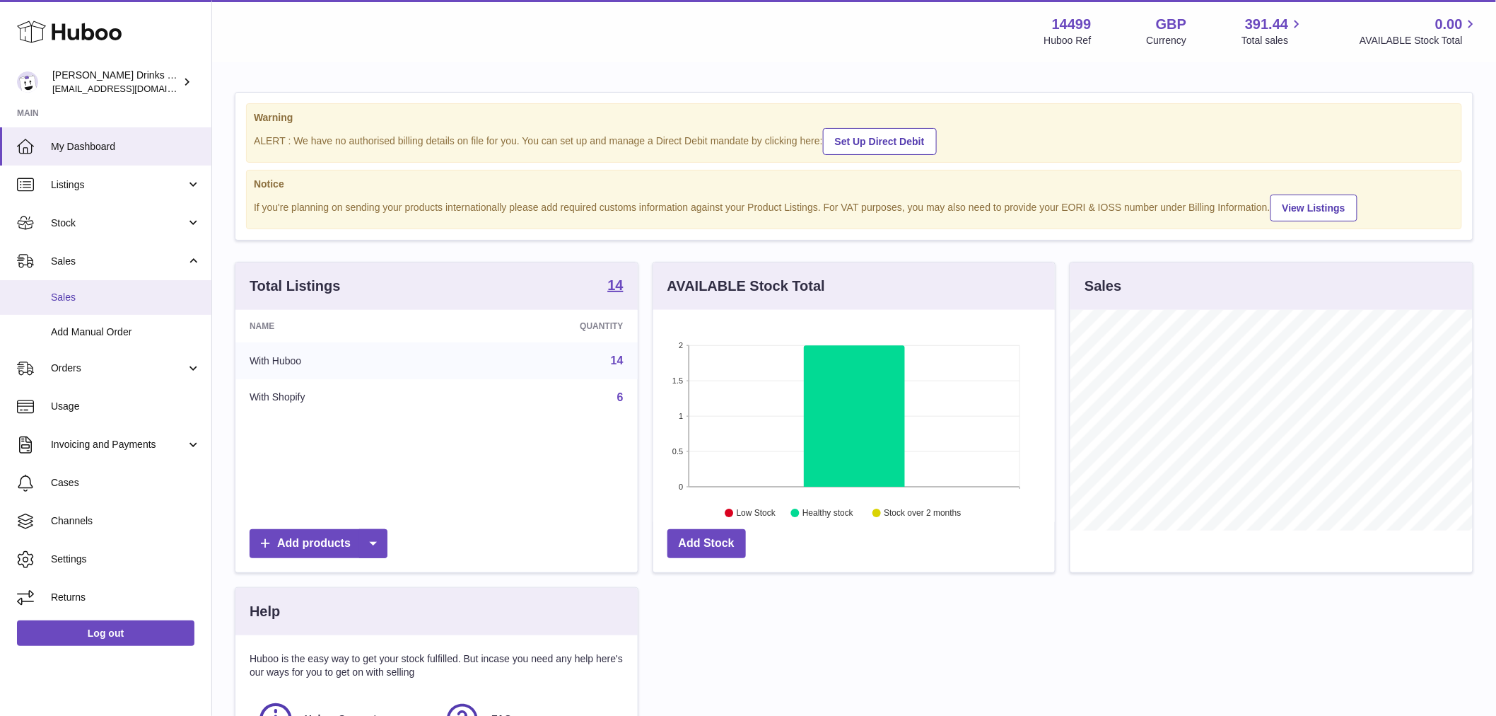
click at [81, 294] on span "Sales" at bounding box center [126, 297] width 150 height 13
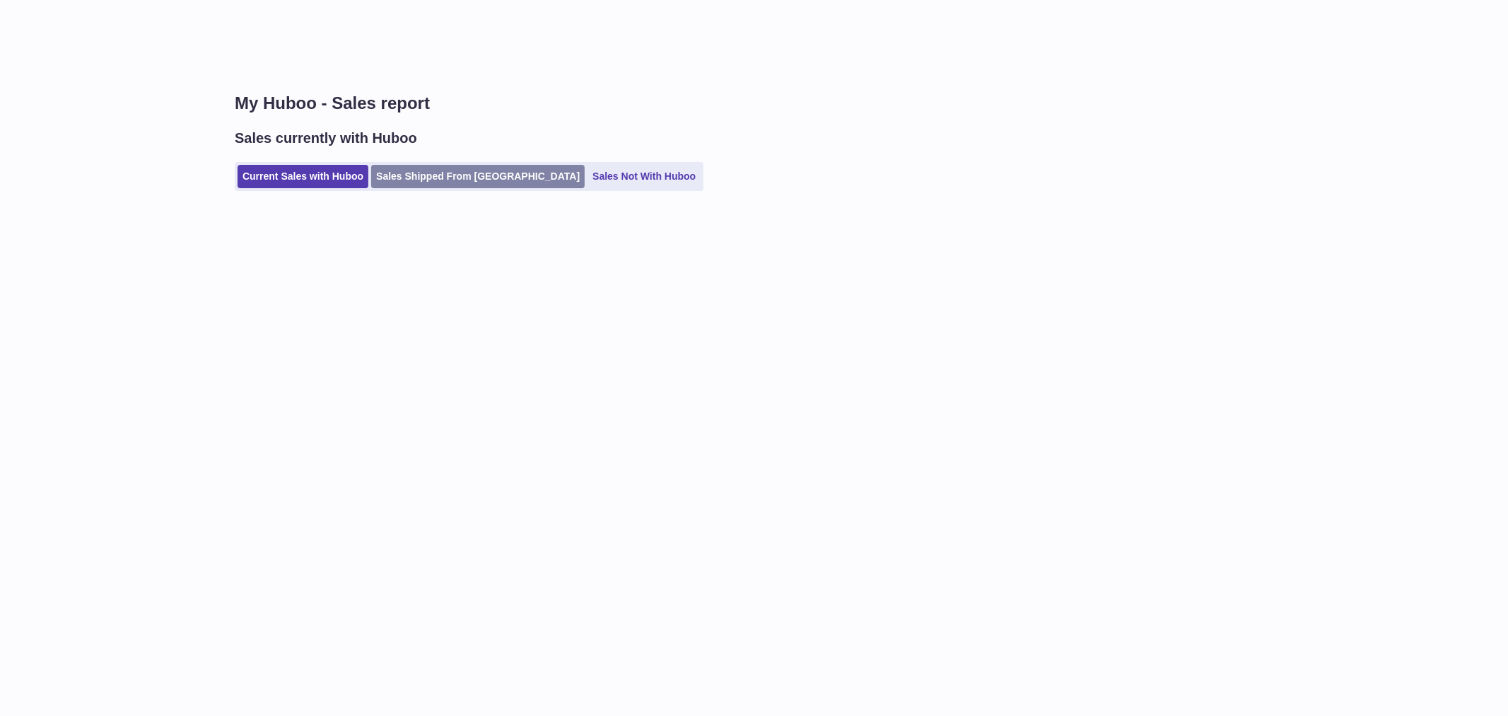
click at [462, 177] on link "Sales Shipped From [GEOGRAPHIC_DATA]" at bounding box center [478, 176] width 214 height 23
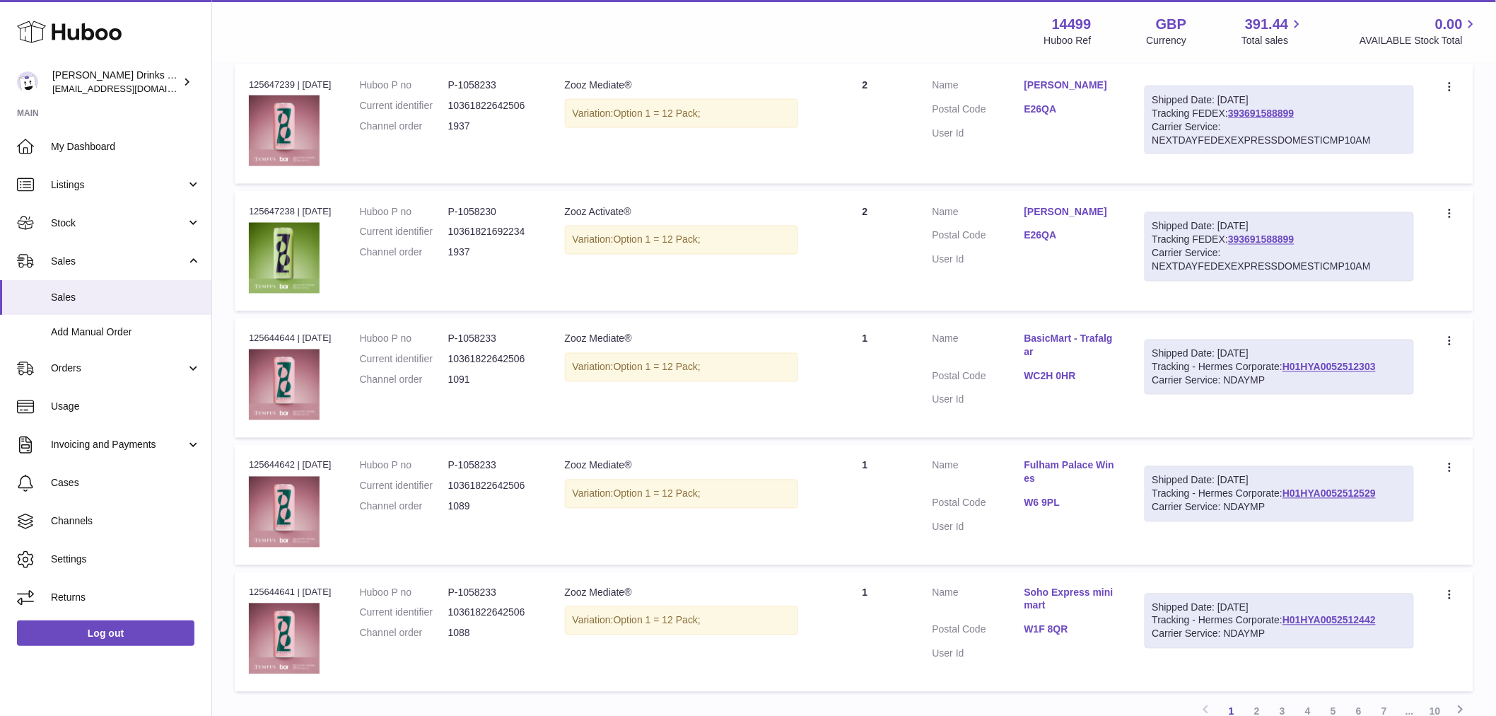
scroll to position [943, 0]
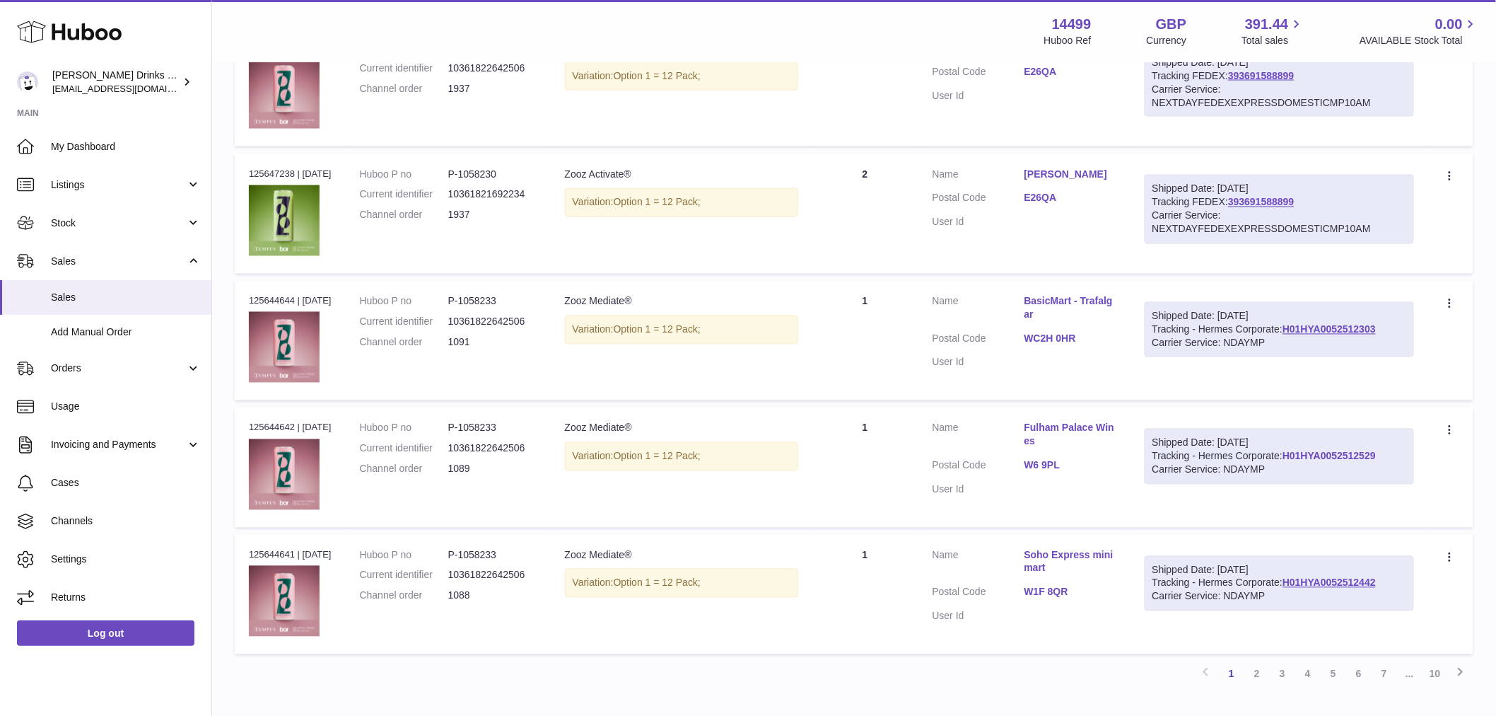
click at [1283, 462] on link "H01HYA0052512529" at bounding box center [1329, 455] width 93 height 11
click at [1283, 588] on link "H01HYA0052512442" at bounding box center [1329, 582] width 93 height 11
click at [1261, 669] on link "2" at bounding box center [1257, 673] width 25 height 25
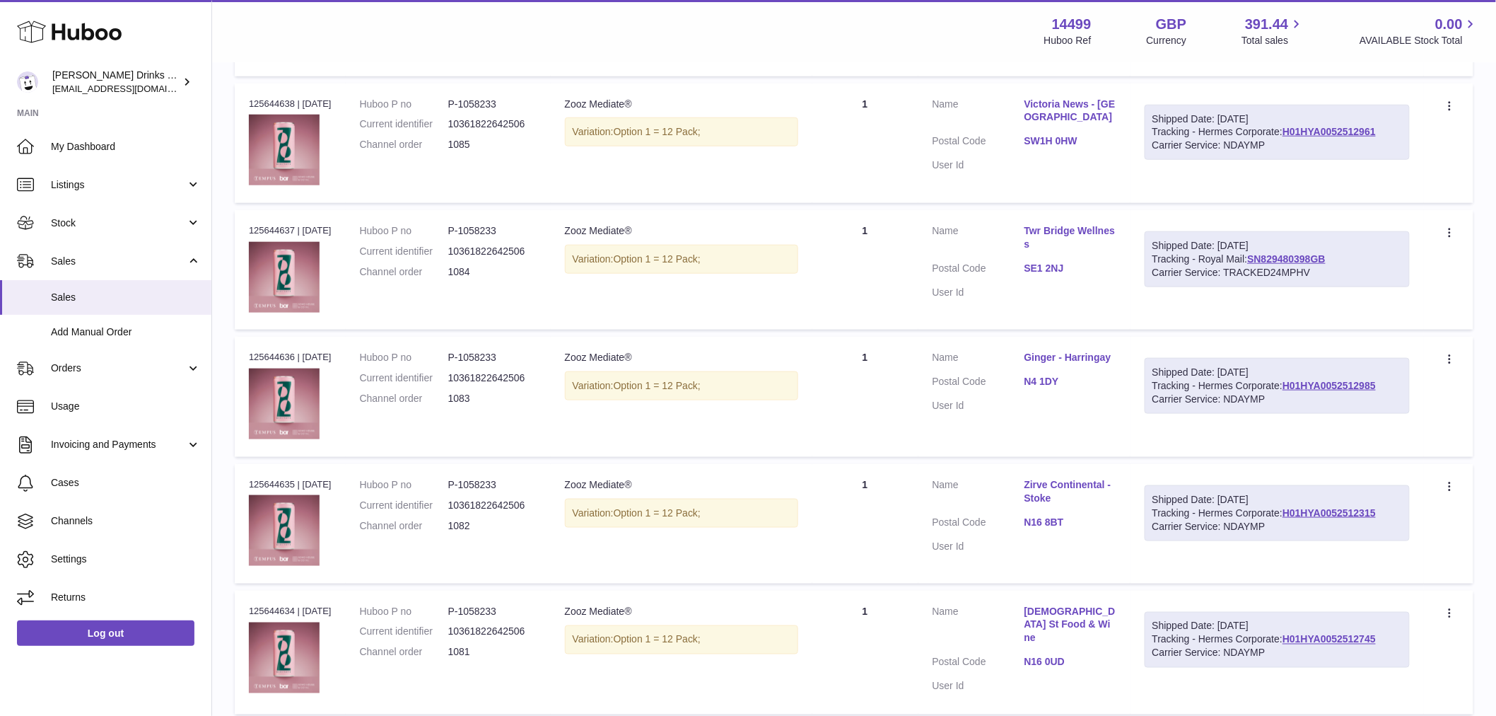
scroll to position [535, 0]
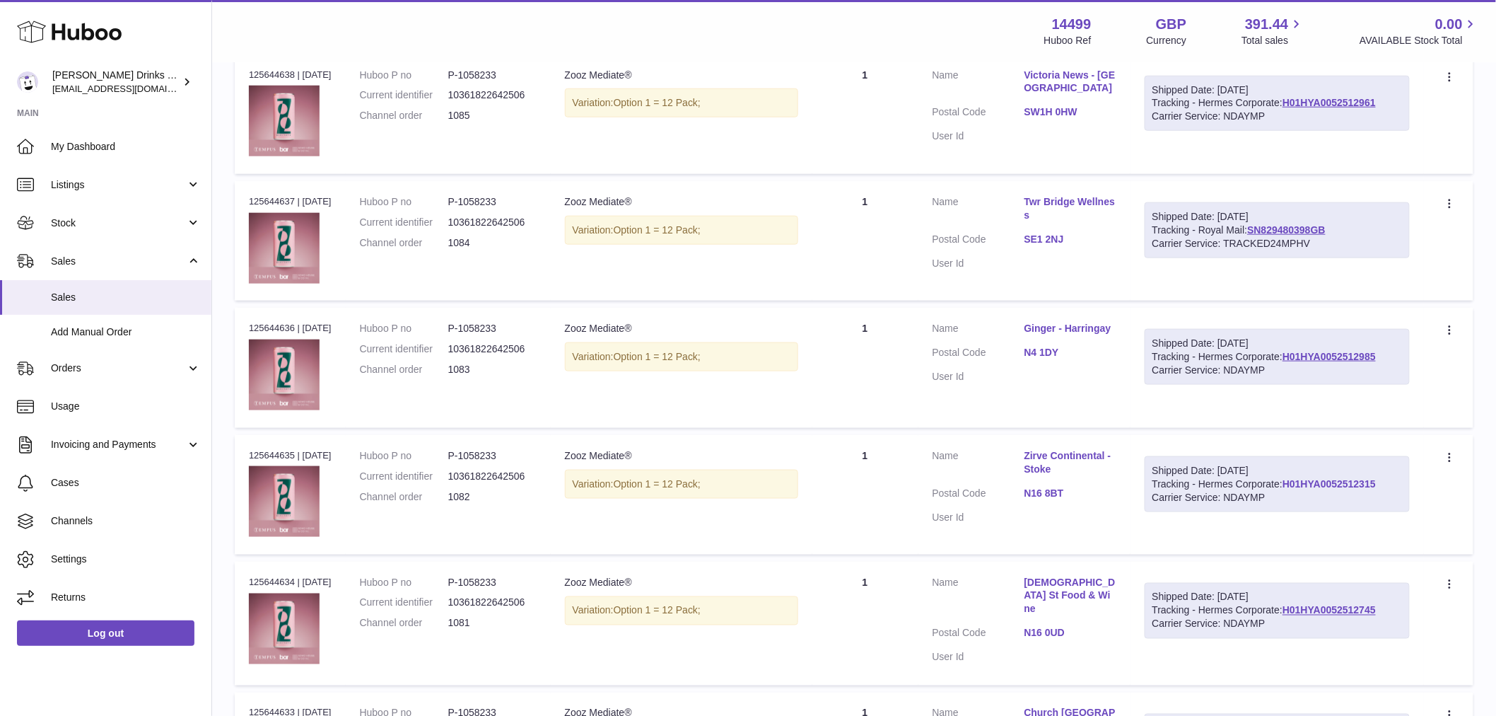
click at [1283, 489] on link "H01HYA0052512315" at bounding box center [1329, 483] width 93 height 11
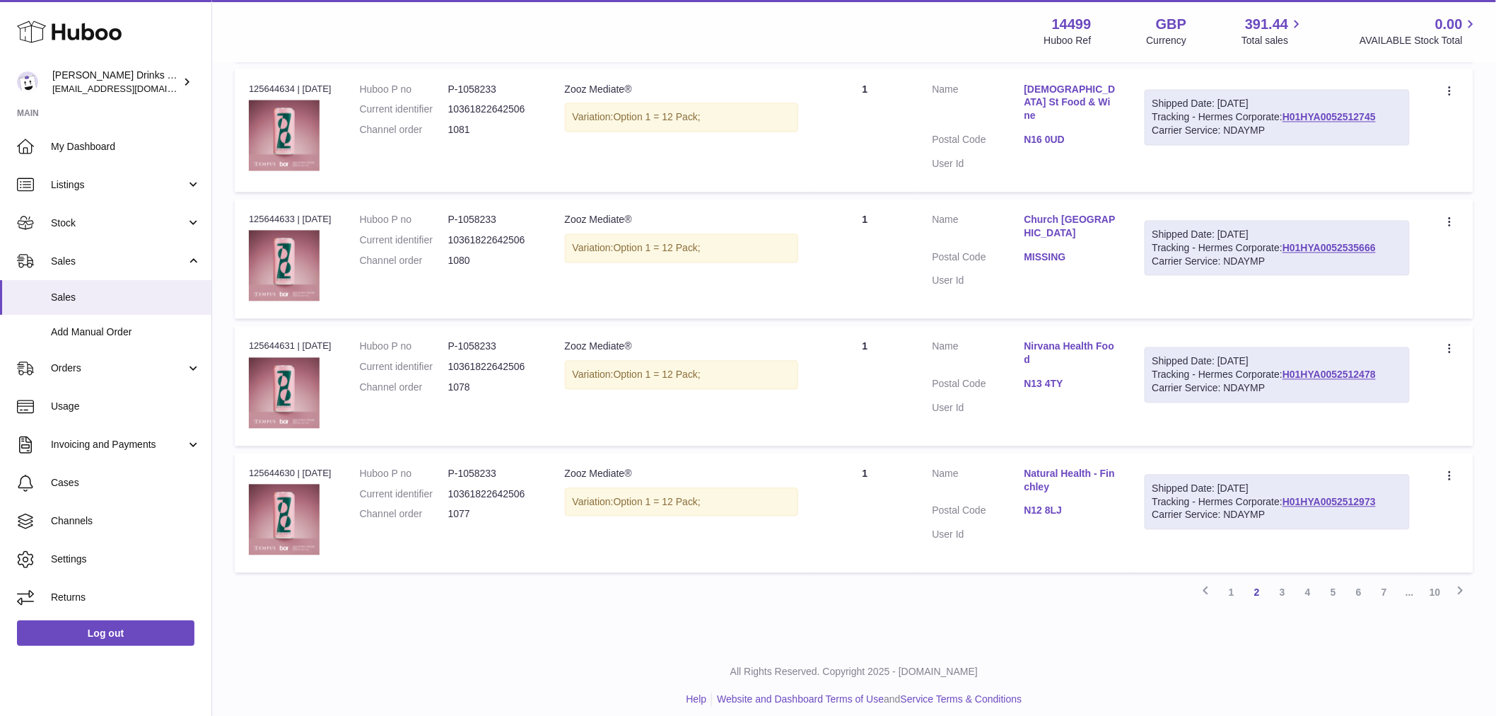
scroll to position [1032, 0]
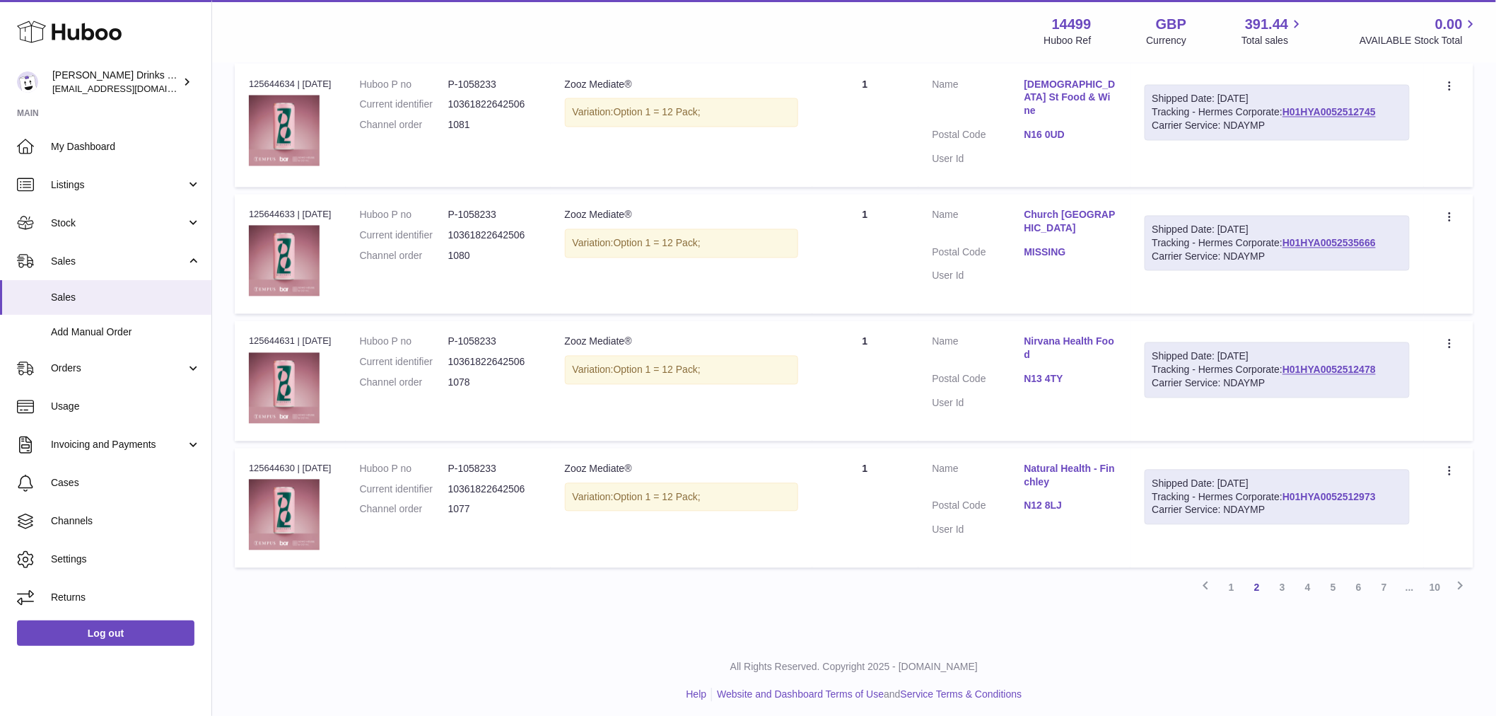
click at [1283, 503] on link "H01HYA0052512973" at bounding box center [1329, 496] width 93 height 11
click at [1285, 577] on link "3" at bounding box center [1282, 587] width 25 height 25
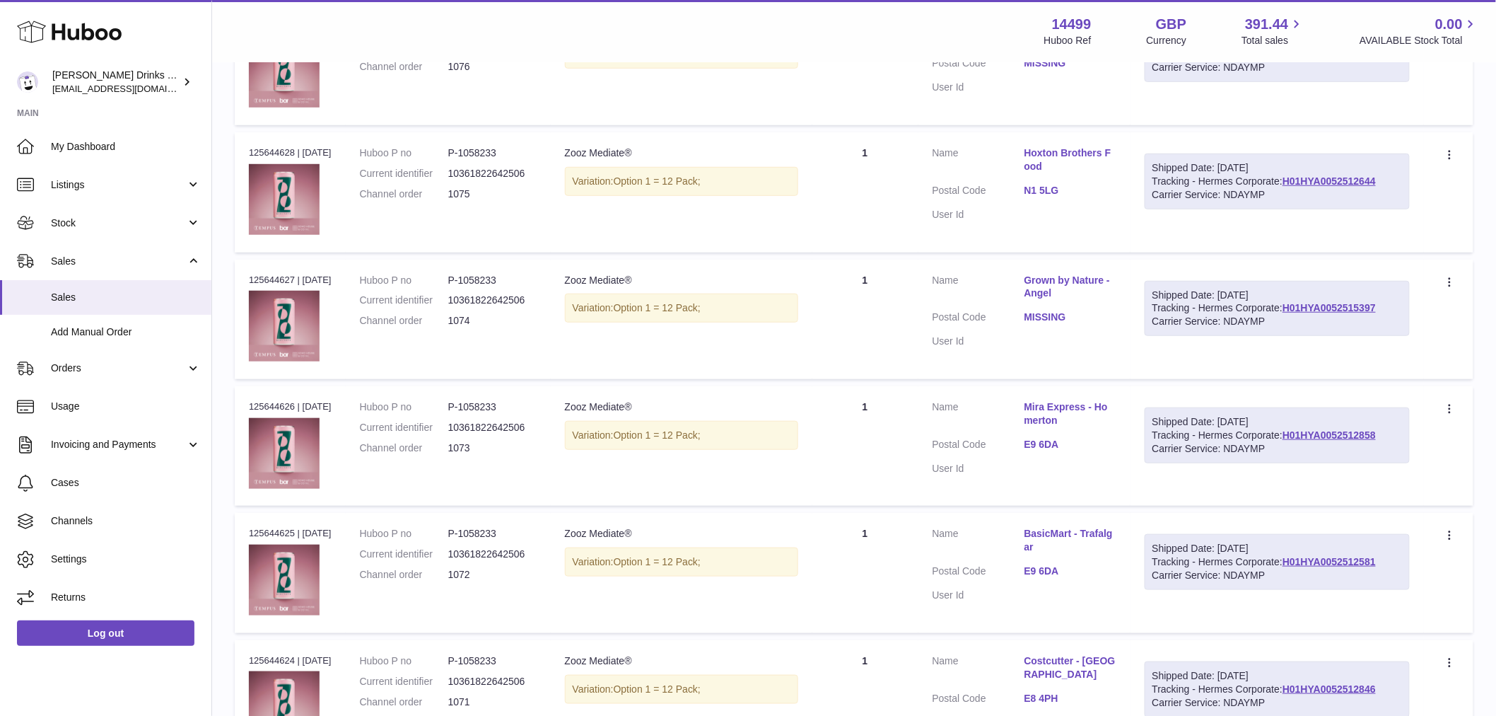
scroll to position [456, 0]
click at [1283, 441] on link "H01HYA0052512581" at bounding box center [1329, 434] width 93 height 11
click at [1283, 314] on link "H01HYA0052512858" at bounding box center [1329, 308] width 93 height 11
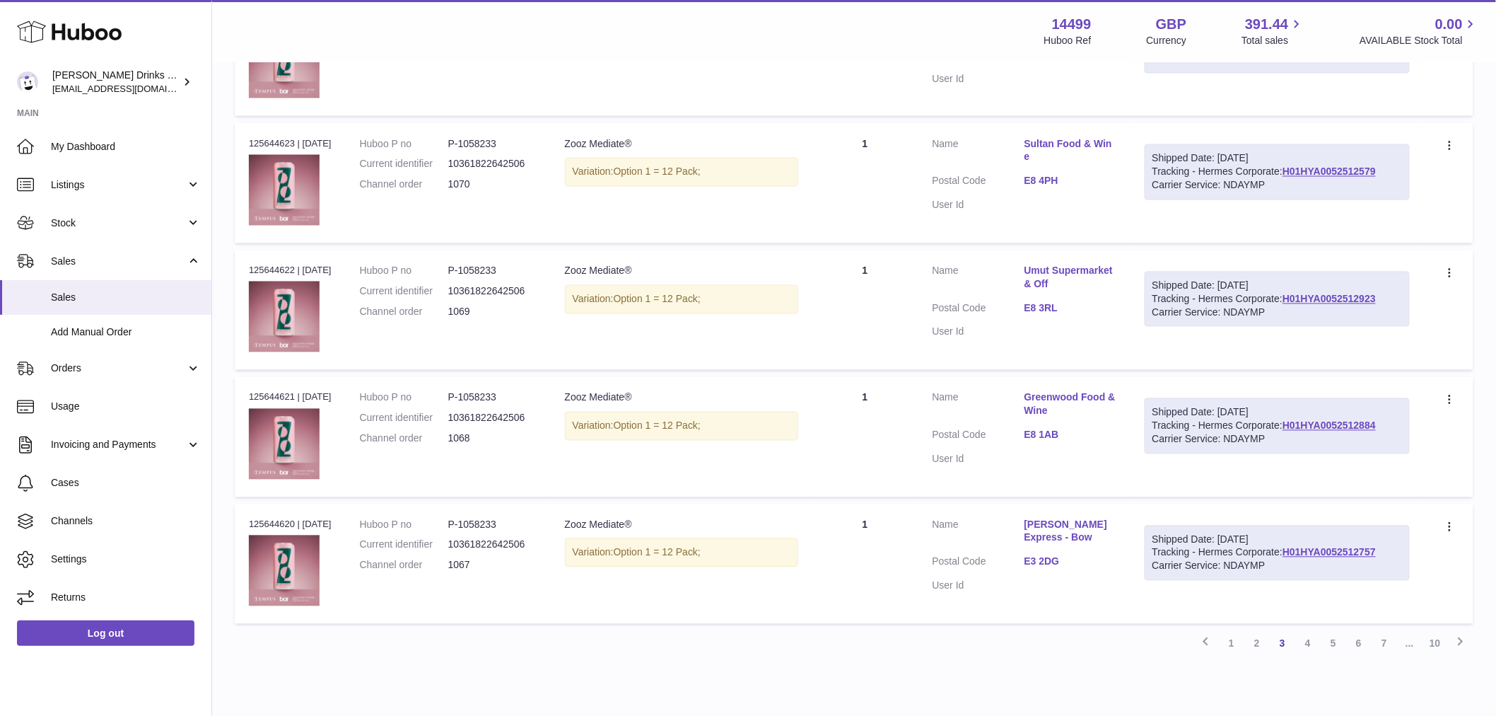
scroll to position [1032, 0]
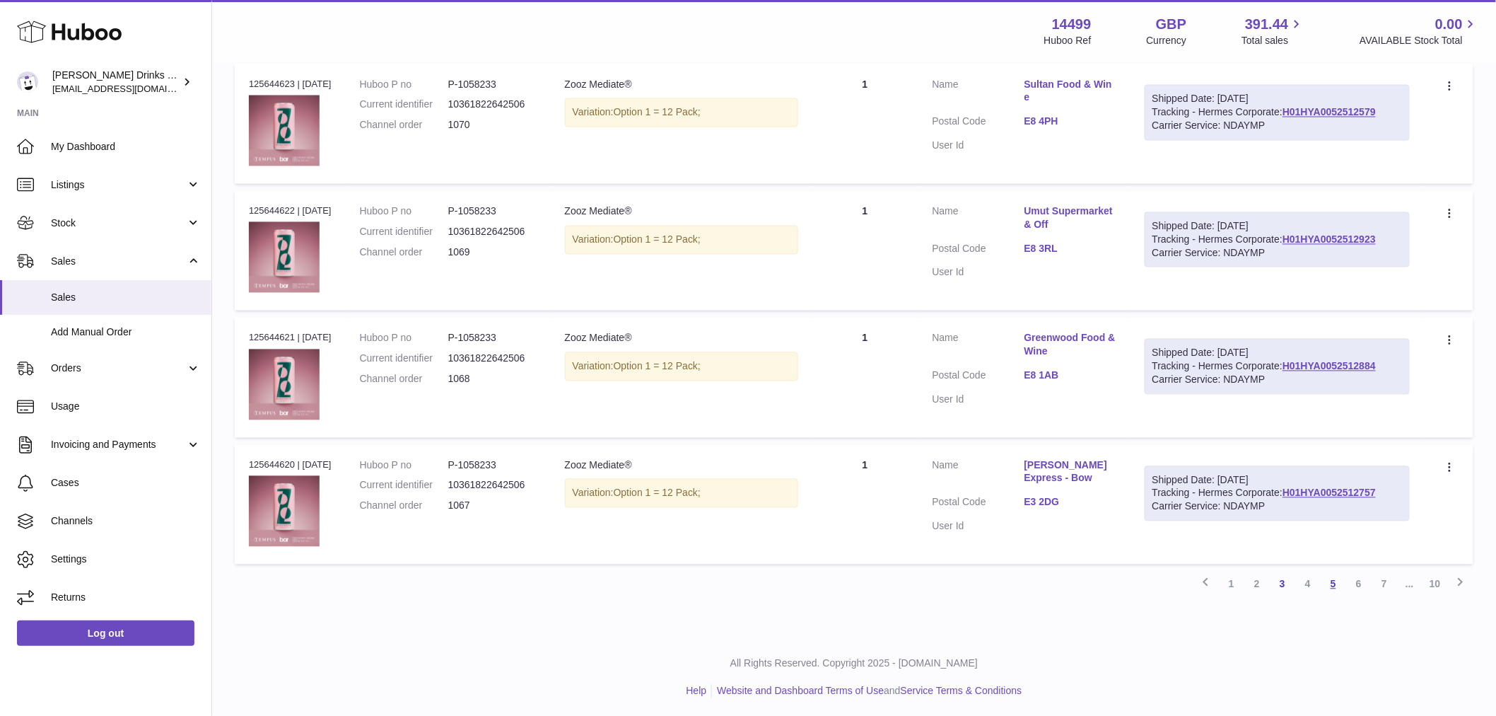
click at [1329, 582] on link "5" at bounding box center [1333, 583] width 25 height 25
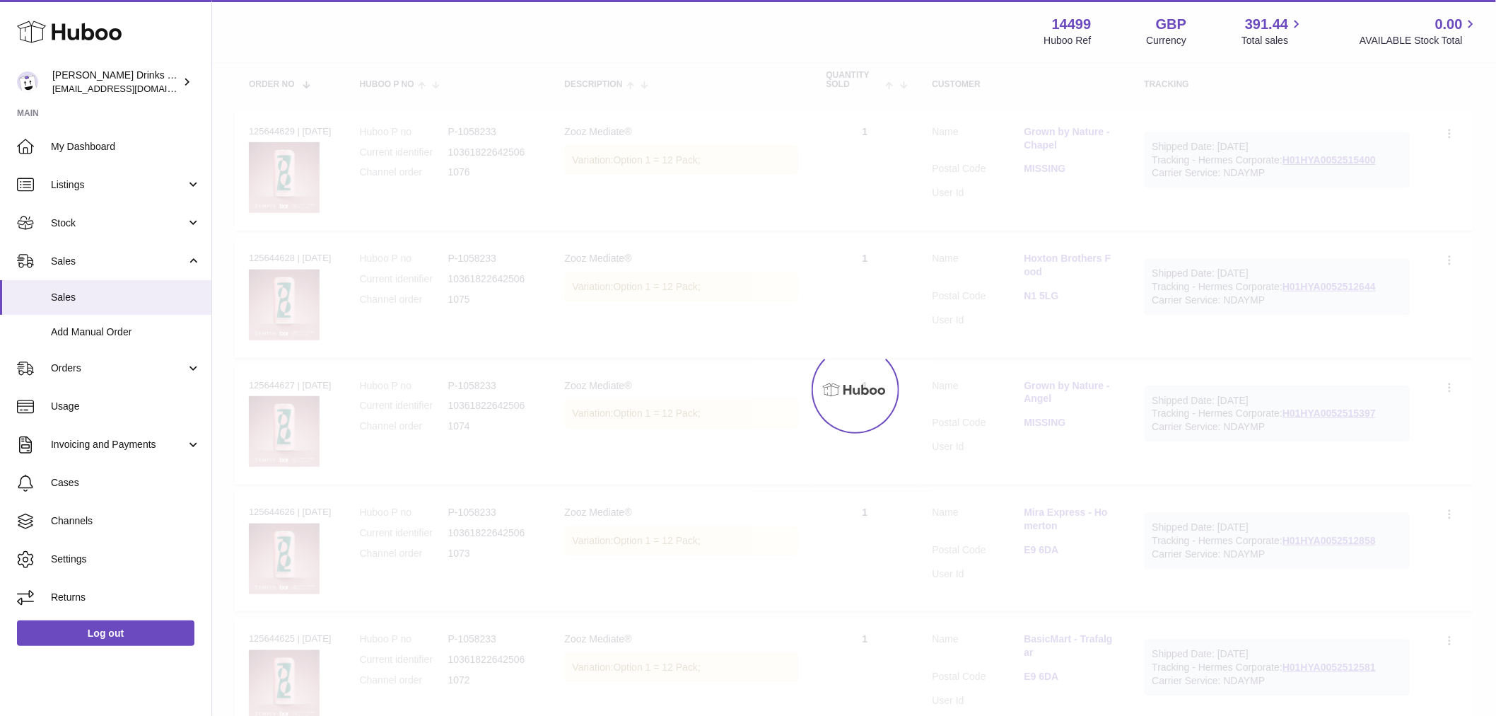
scroll to position [64, 0]
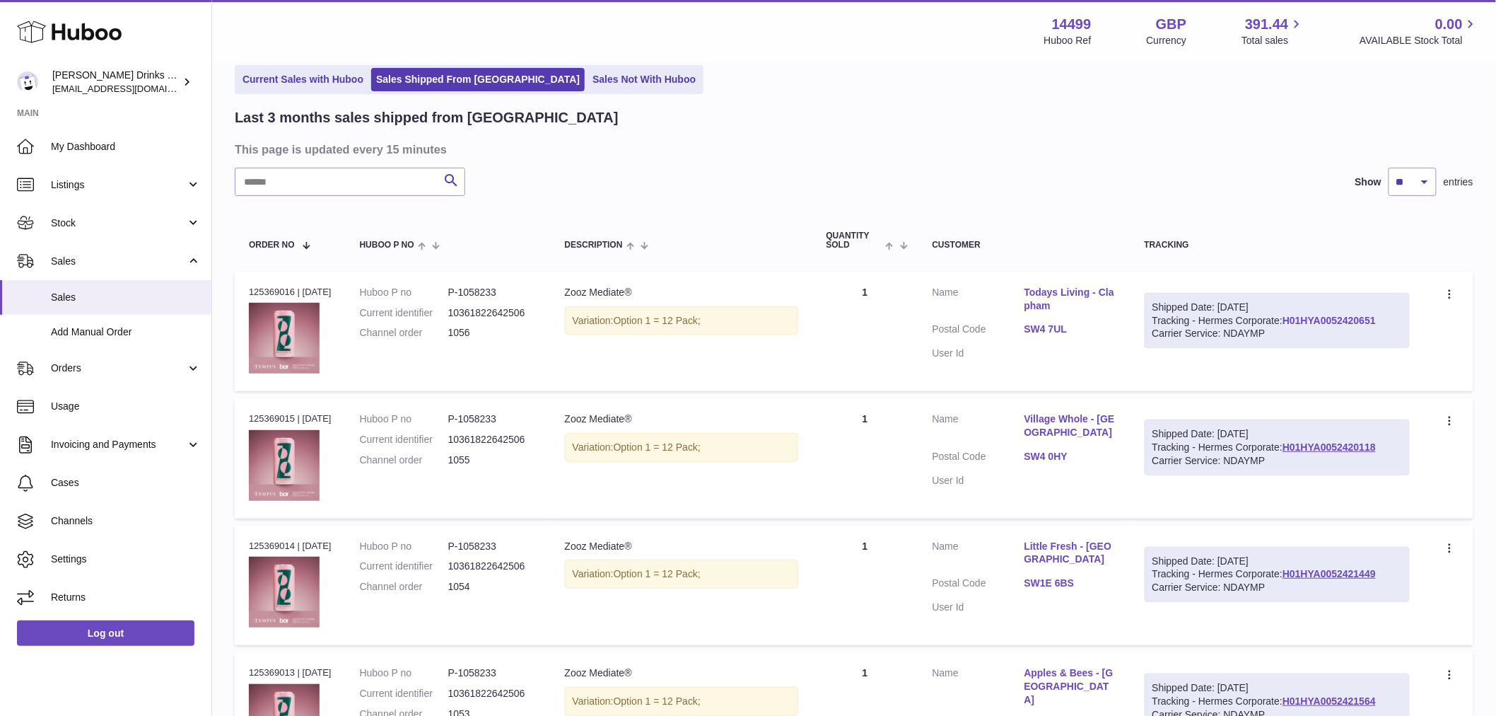
click at [1283, 326] on link "H01HYA0052420651" at bounding box center [1329, 320] width 93 height 11
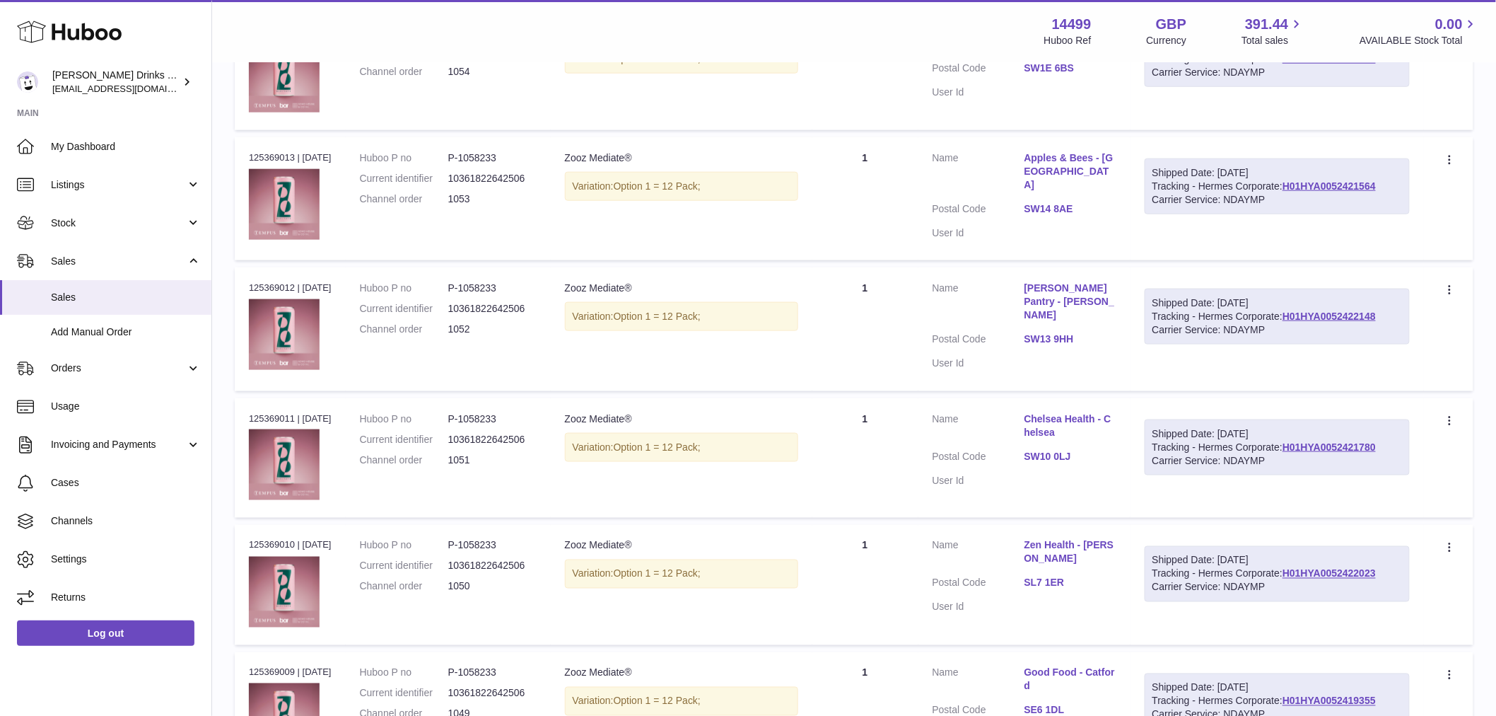
scroll to position [1032, 0]
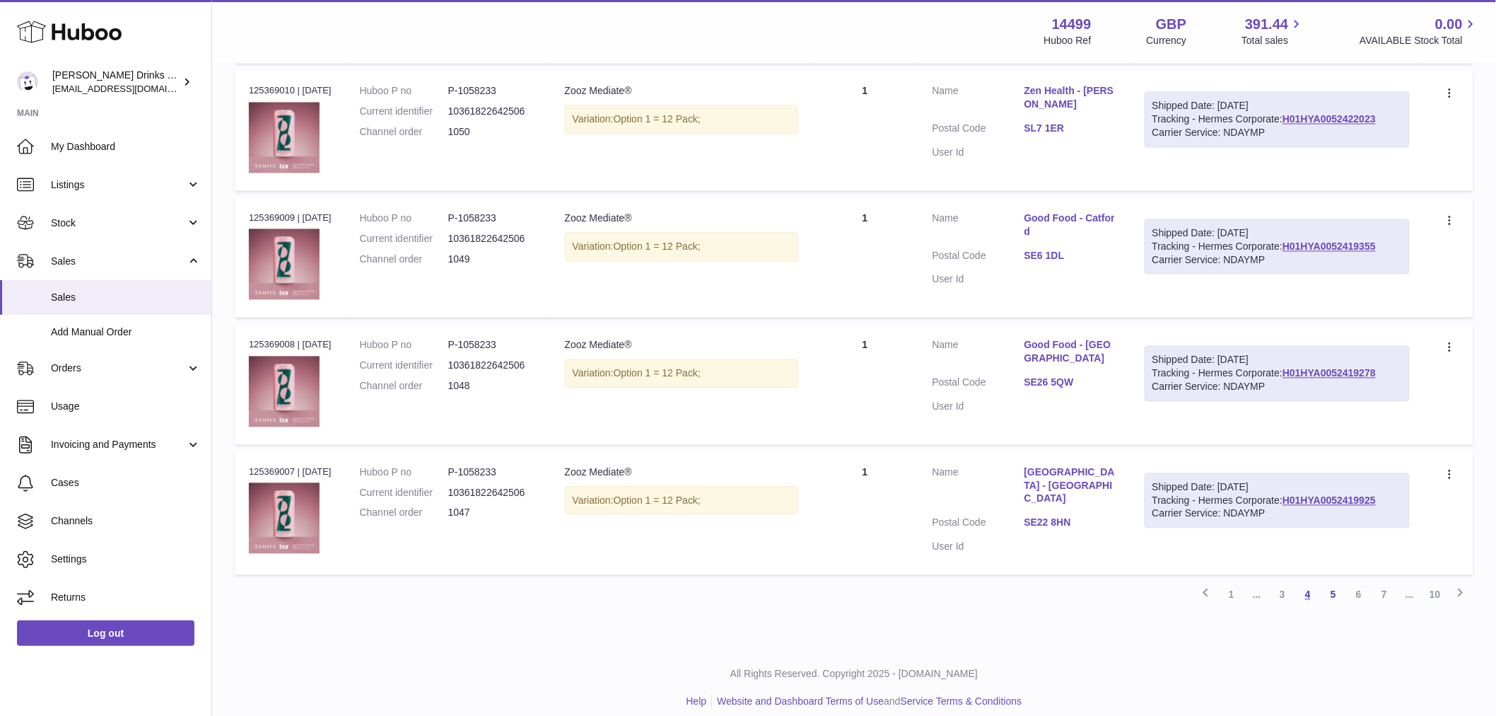
click at [1300, 582] on link "4" at bounding box center [1307, 594] width 25 height 25
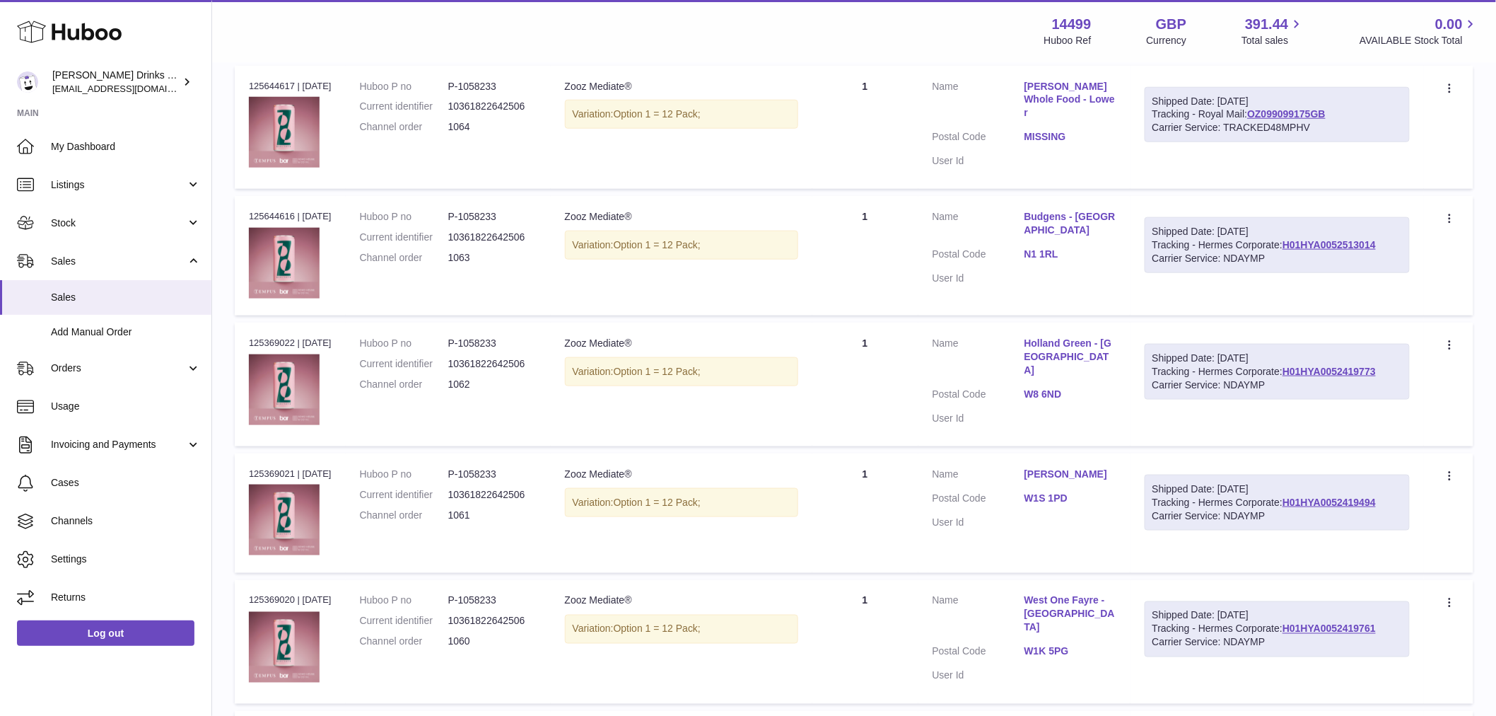
scroll to position [378, 0]
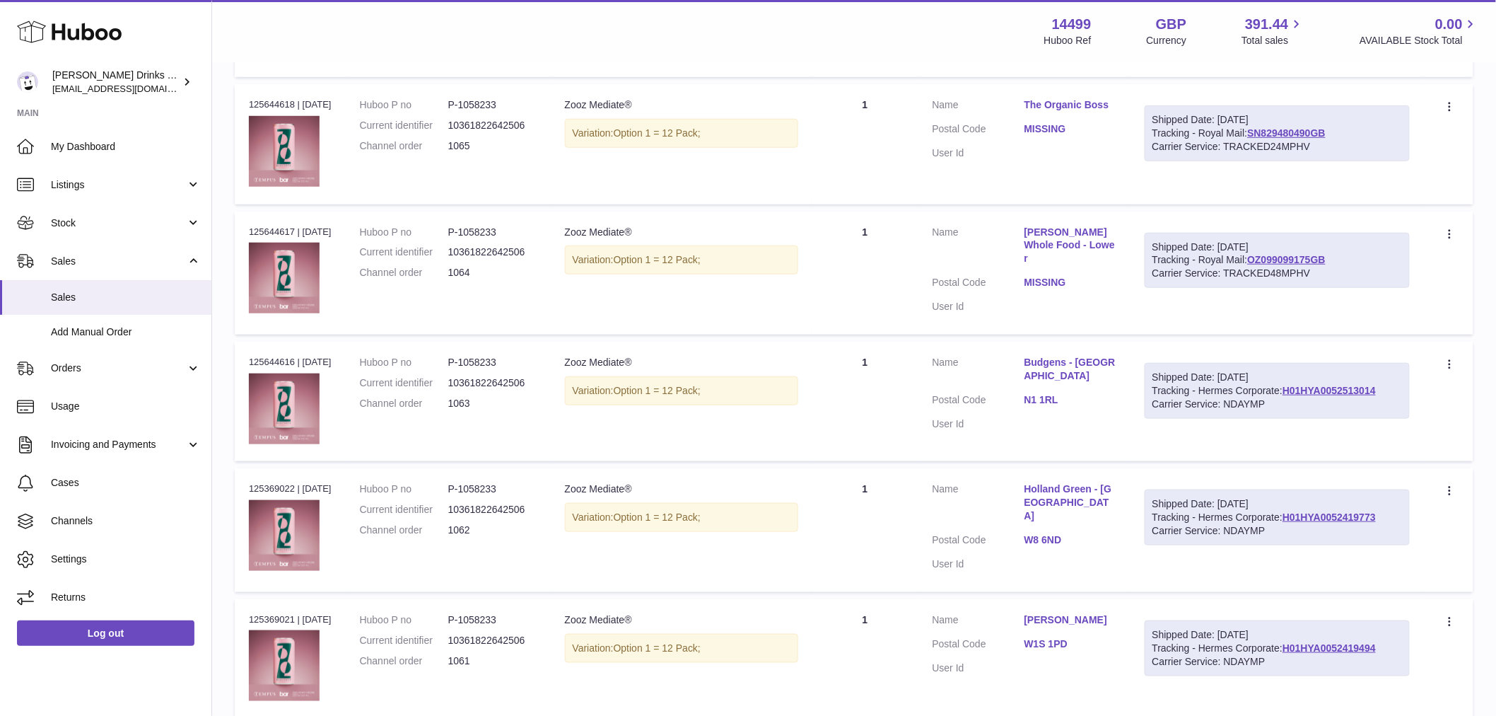
click at [1298, 244] on div "Shipped Date: 30th Sep 2025" at bounding box center [1278, 246] width 250 height 13
click at [1297, 257] on link "OZ099099175GB" at bounding box center [1286, 259] width 78 height 11
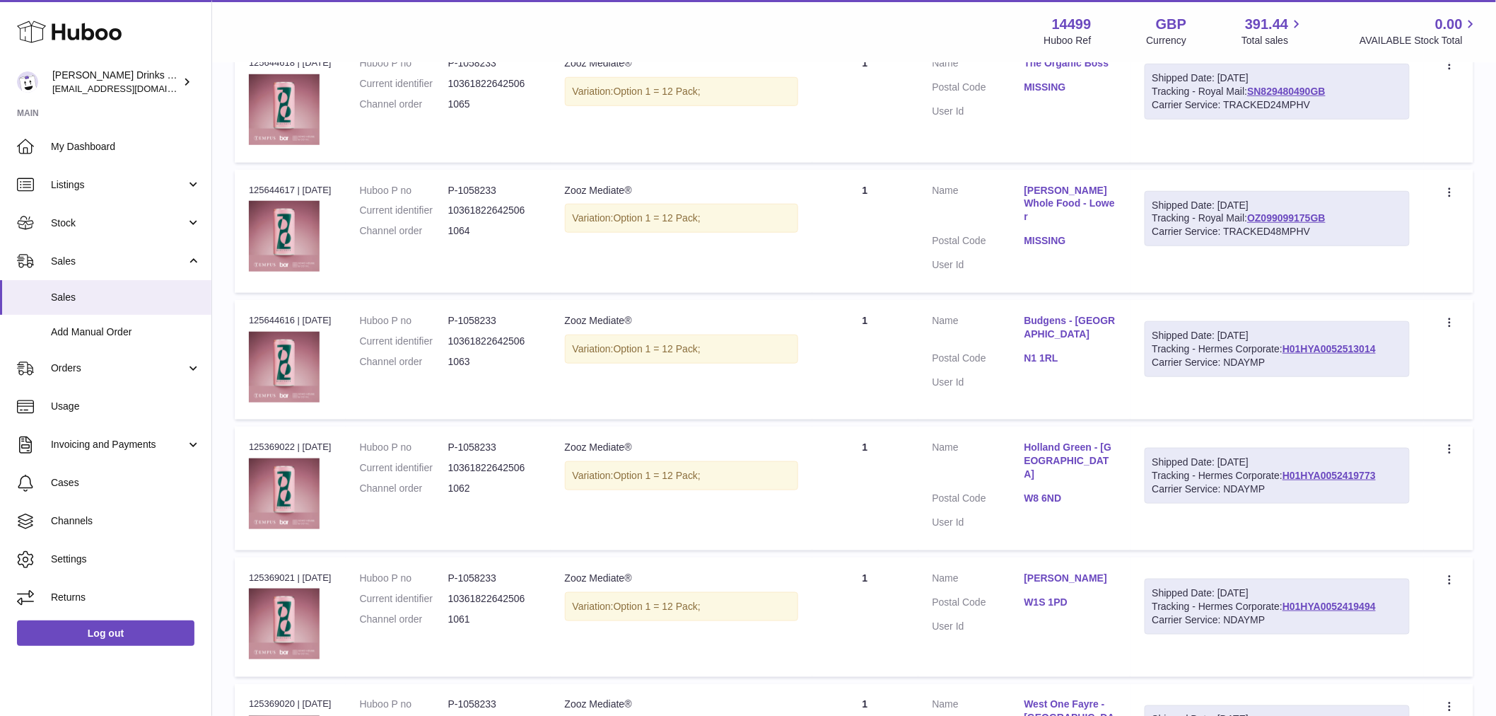
scroll to position [456, 0]
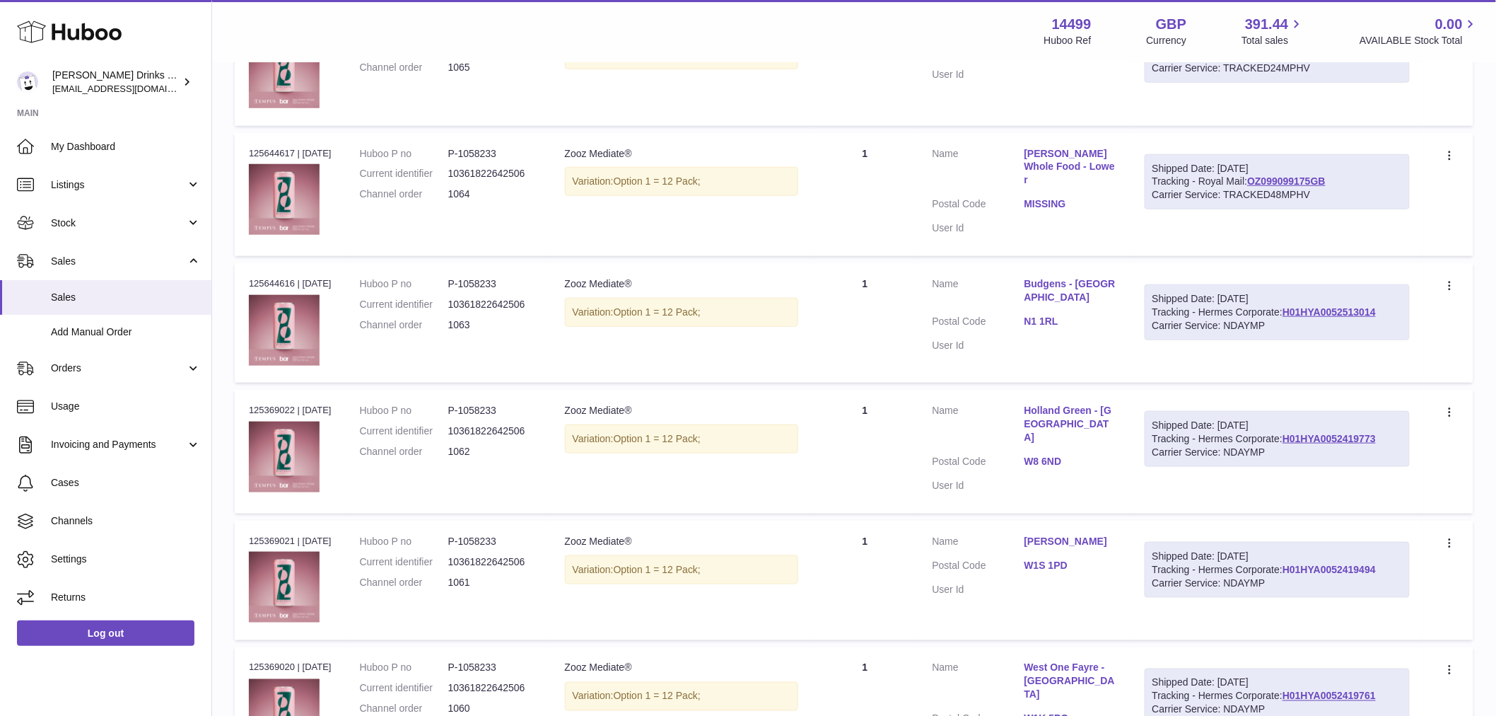
click at [1283, 575] on link "H01HYA0052419494" at bounding box center [1329, 569] width 93 height 11
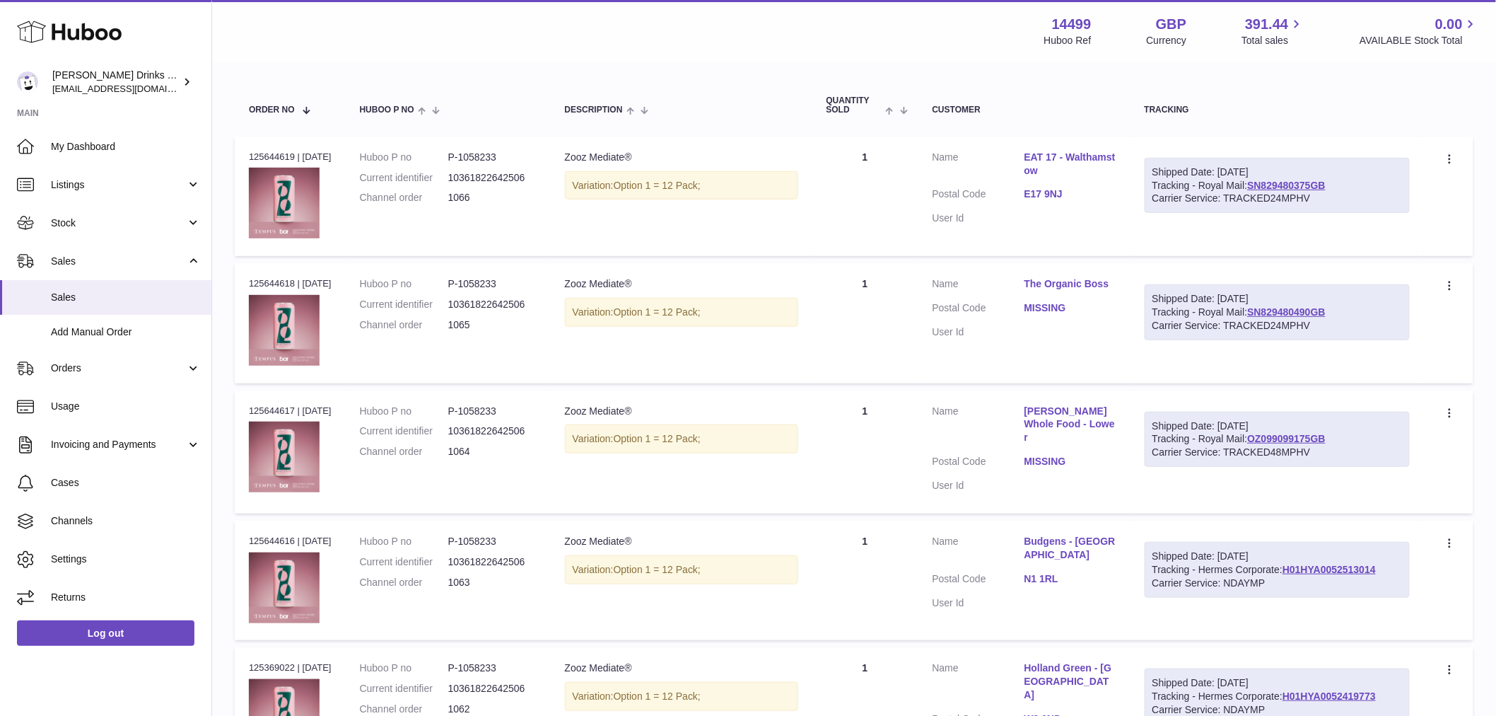
scroll to position [142, 0]
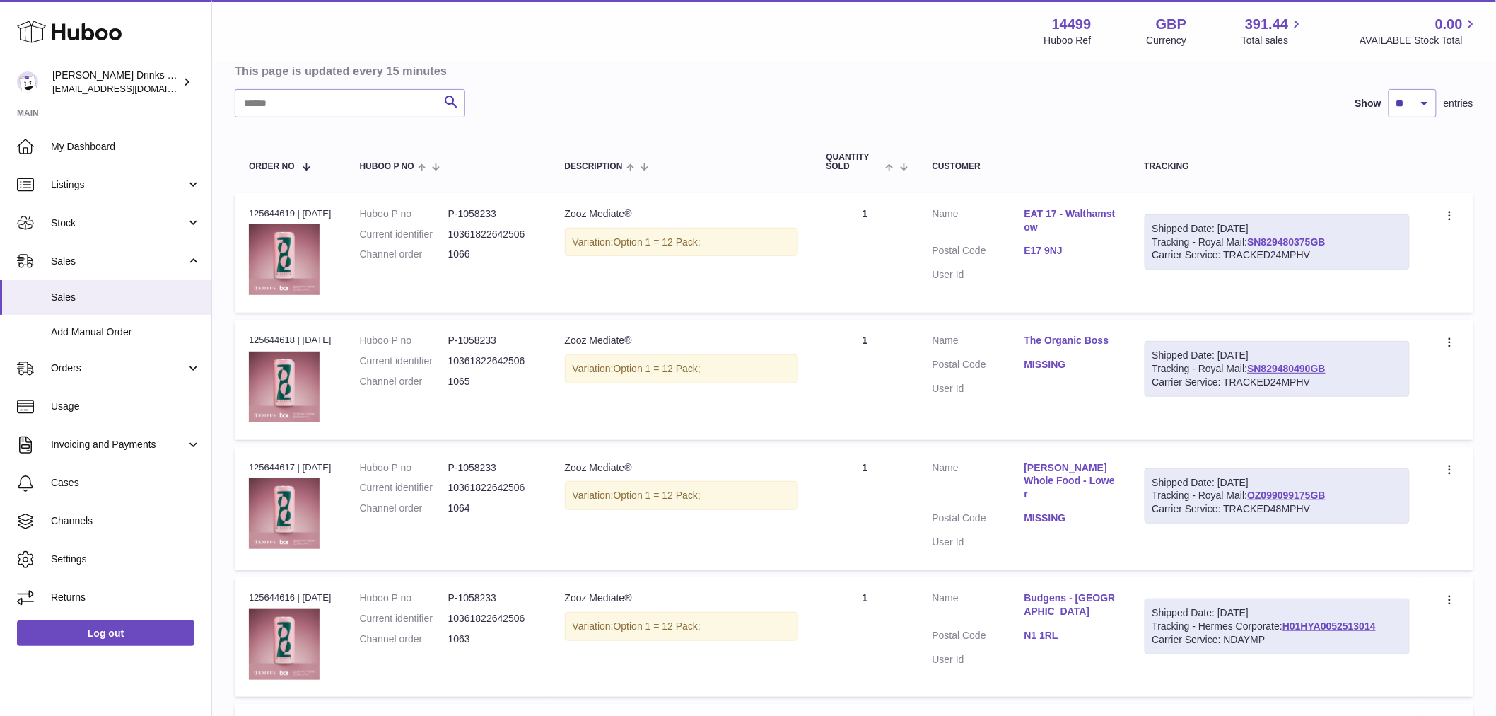
click at [1306, 247] on link "SN829480375GB" at bounding box center [1286, 241] width 78 height 11
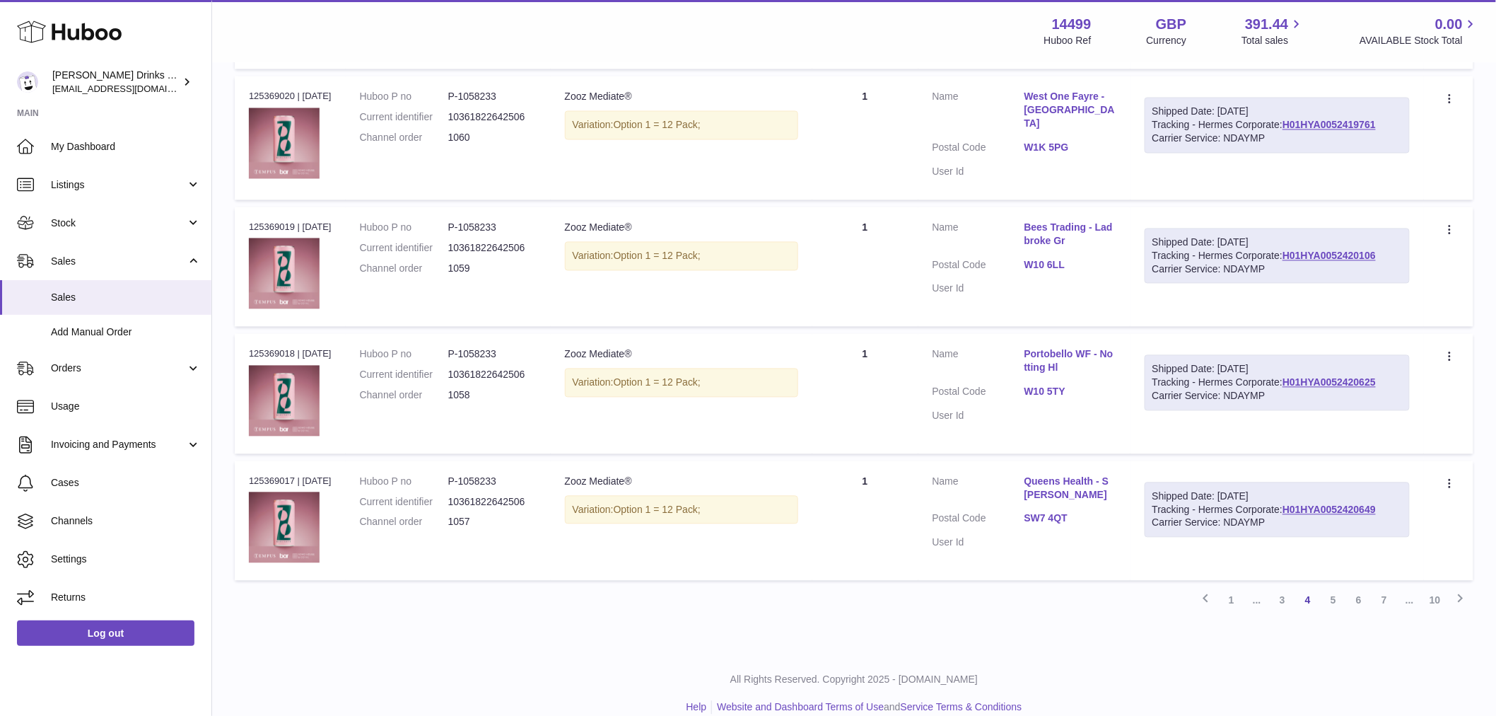
scroll to position [1032, 0]
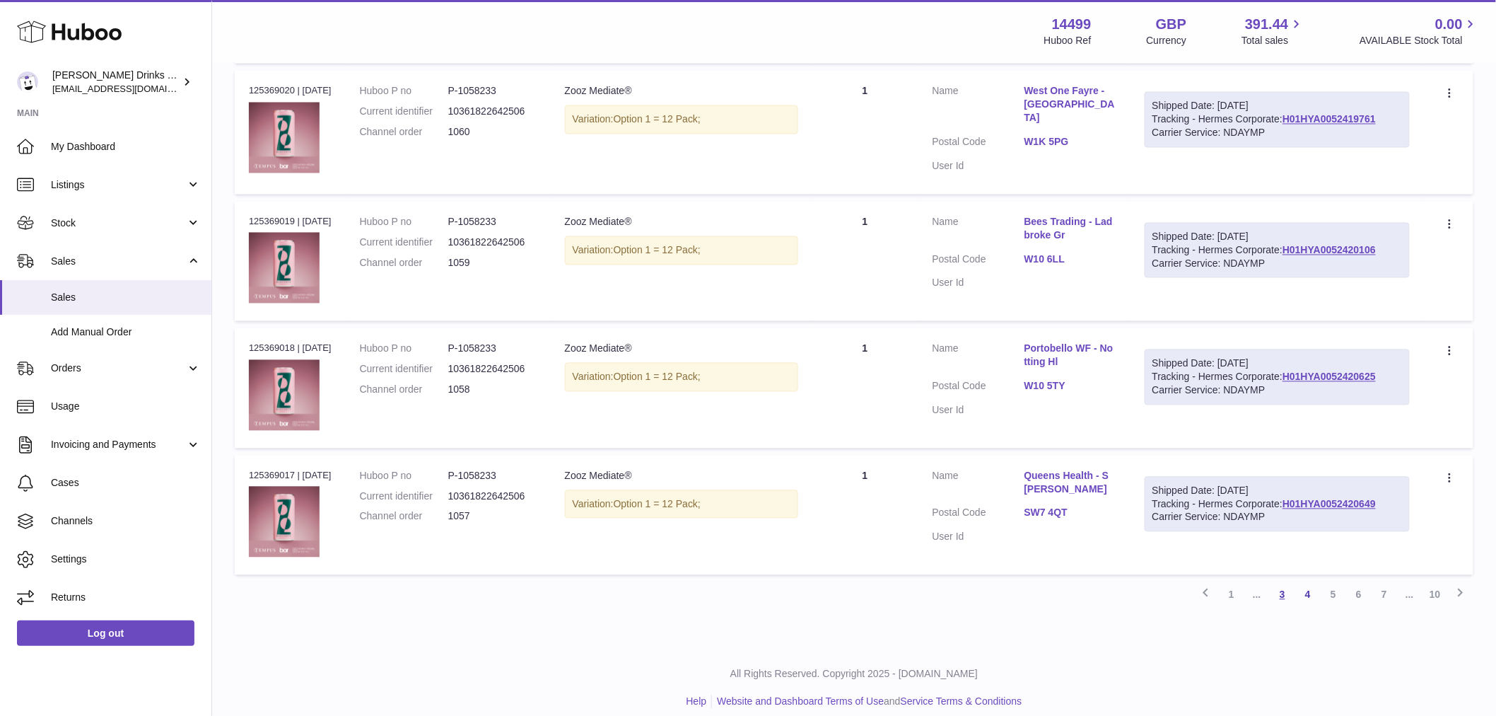
click at [1289, 583] on link "3" at bounding box center [1282, 594] width 25 height 25
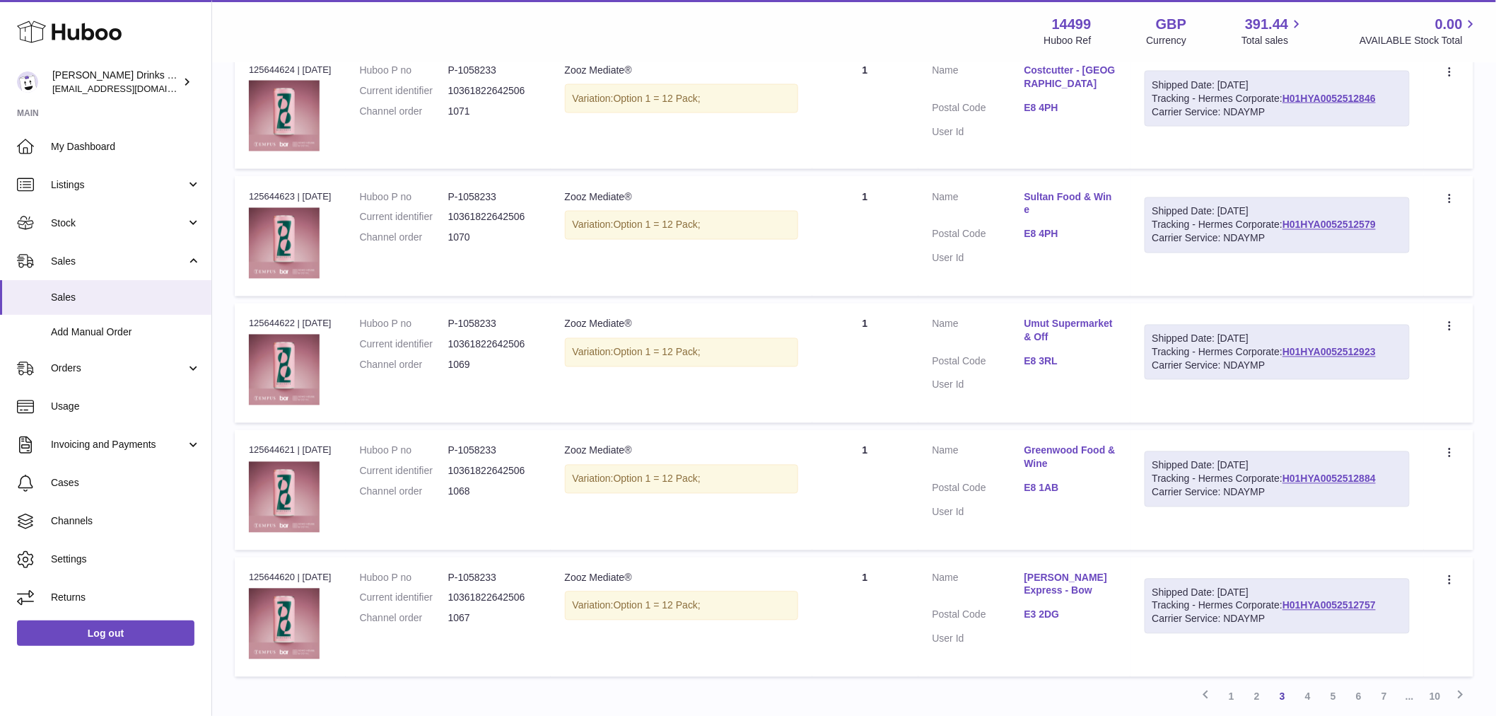
scroll to position [1032, 0]
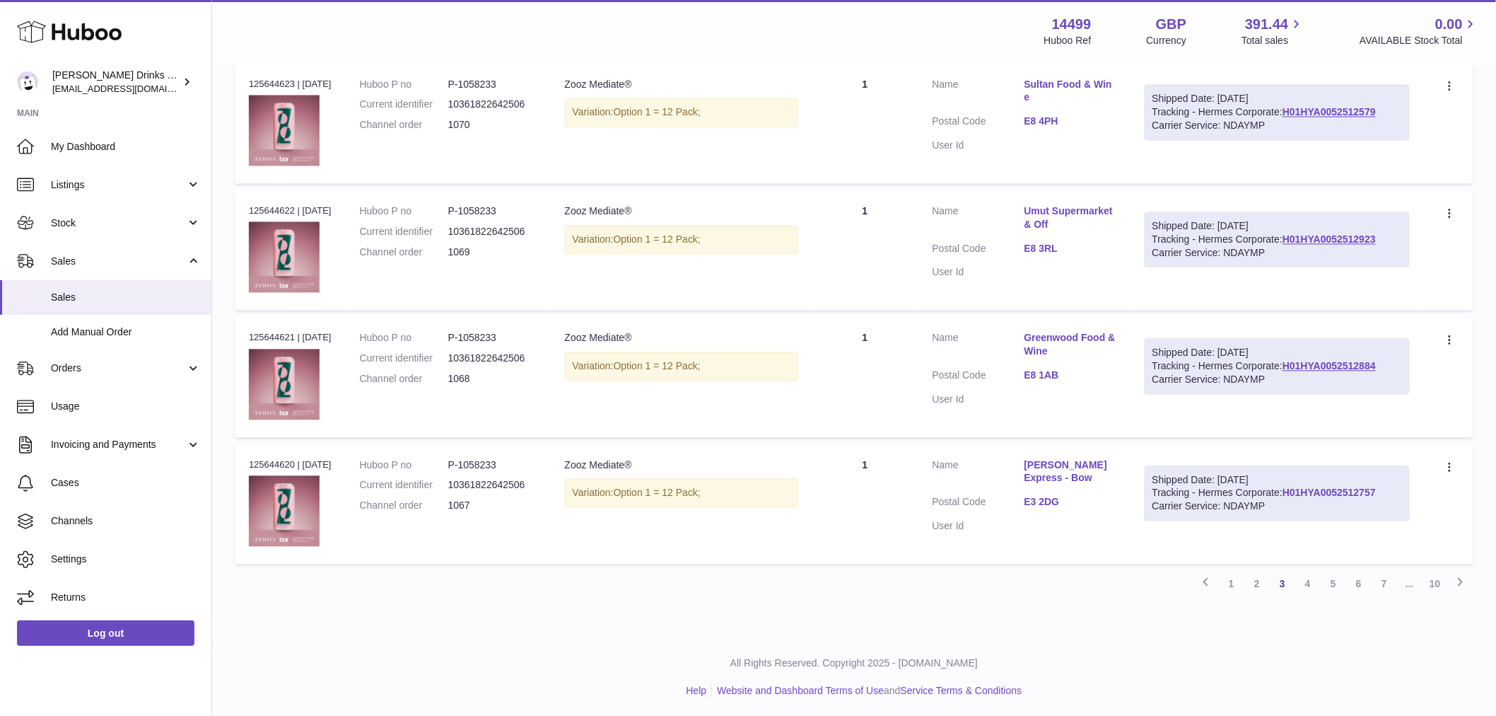
click at [1283, 497] on link "H01HYA0052512757" at bounding box center [1329, 492] width 93 height 11
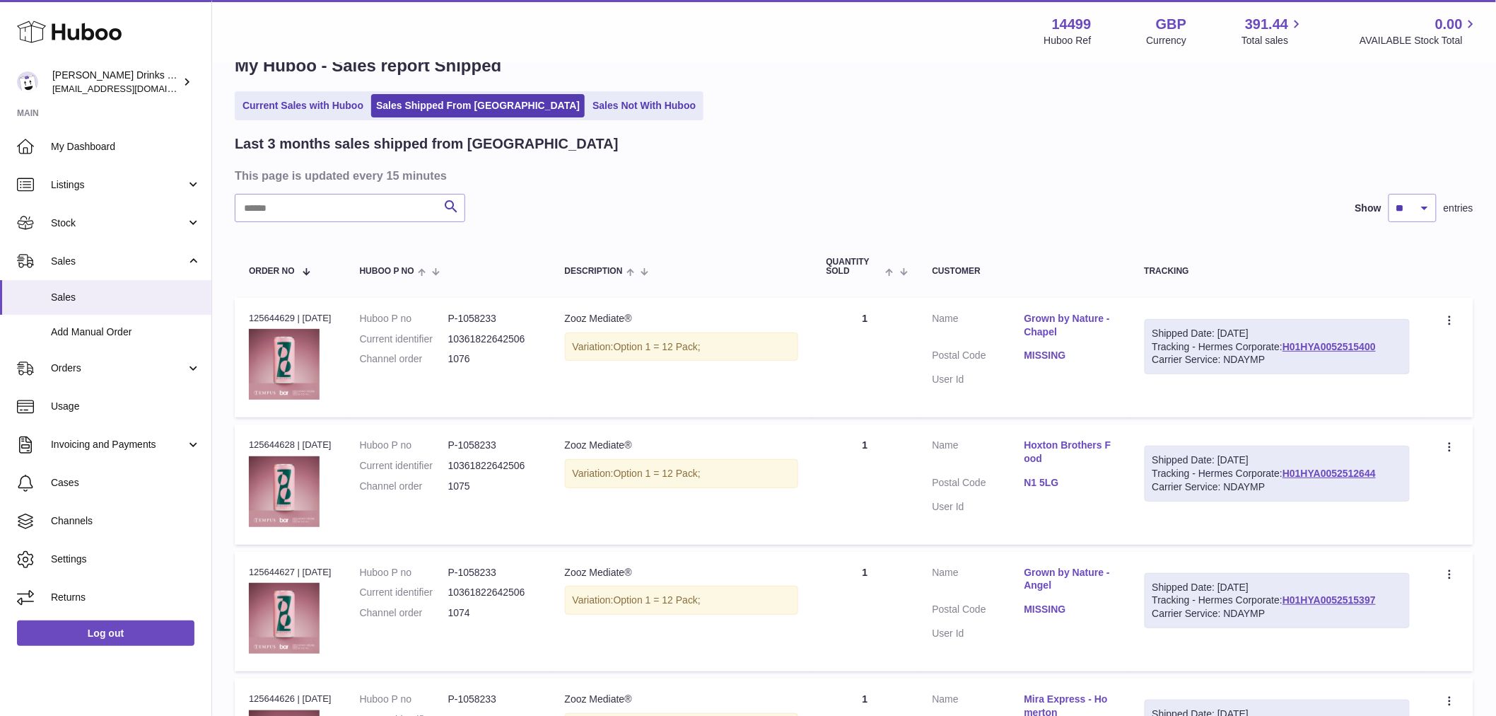
scroll to position [0, 0]
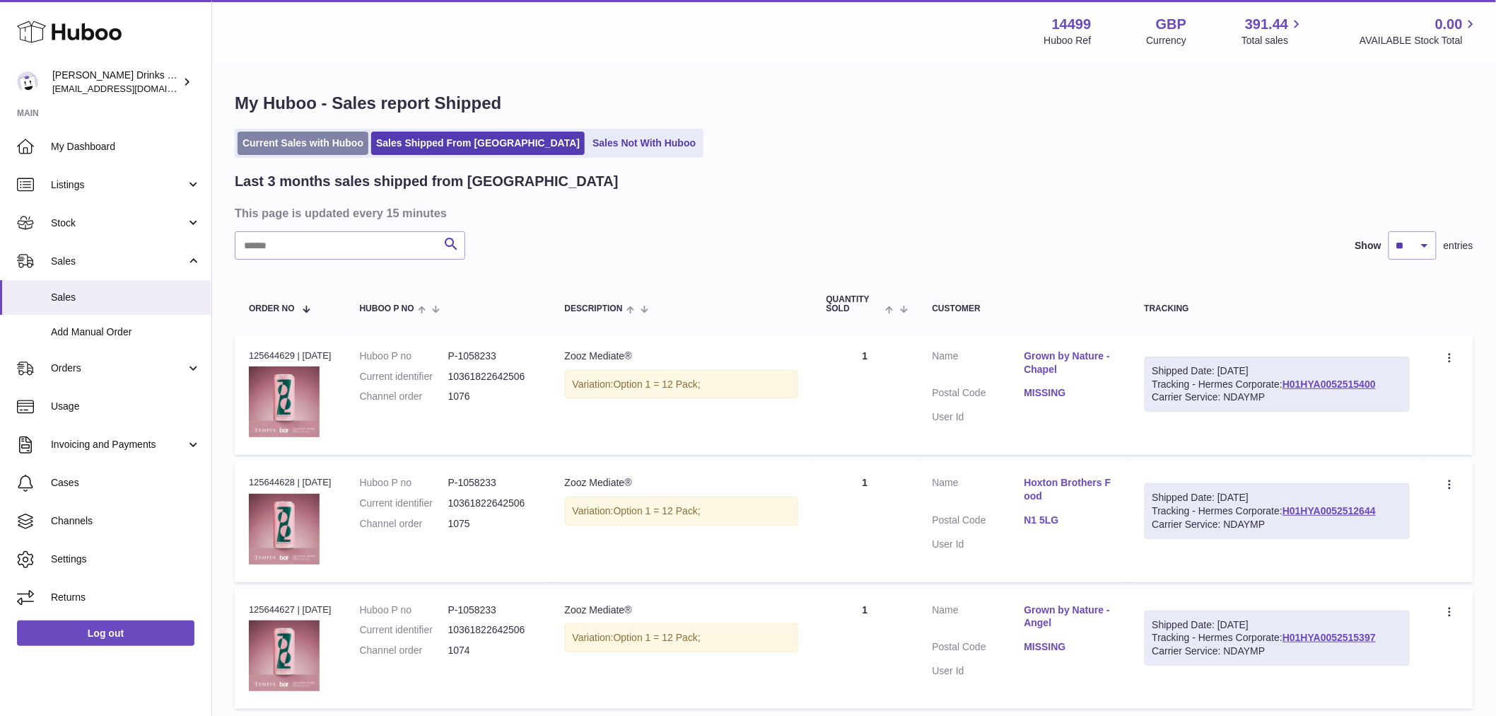
click at [274, 145] on link "Current Sales with Huboo" at bounding box center [303, 143] width 131 height 23
